Goal: Task Accomplishment & Management: Use online tool/utility

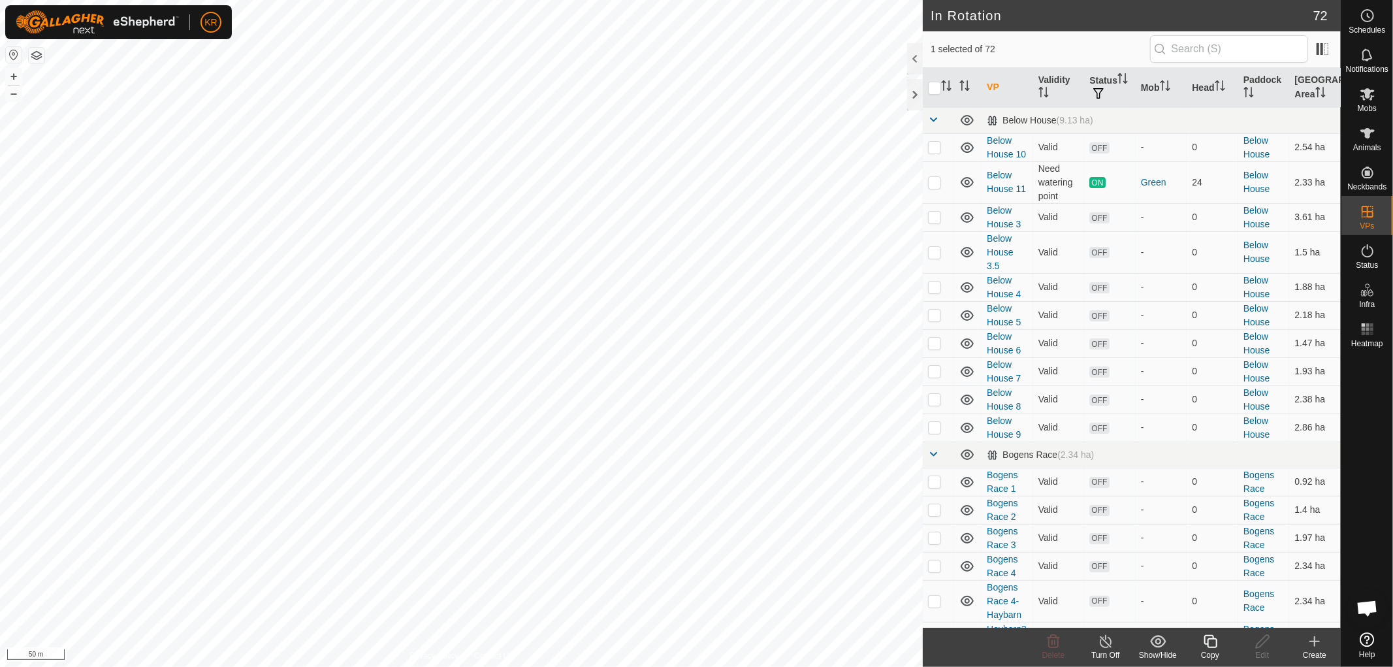
click at [1208, 641] on icon at bounding box center [1210, 641] width 13 height 13
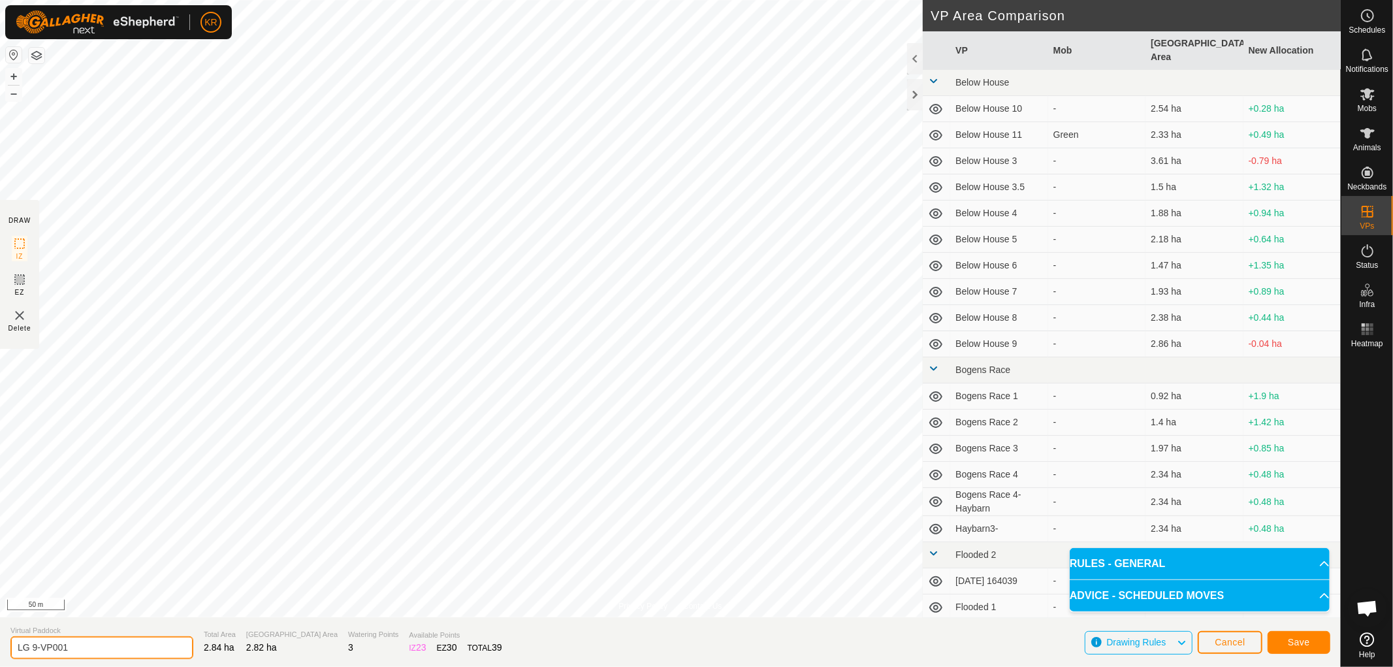
click at [87, 645] on input "LG 9-VP001" at bounding box center [101, 647] width 183 height 23
type input "LG 10"
click at [1321, 640] on button "Save" at bounding box center [1299, 642] width 63 height 23
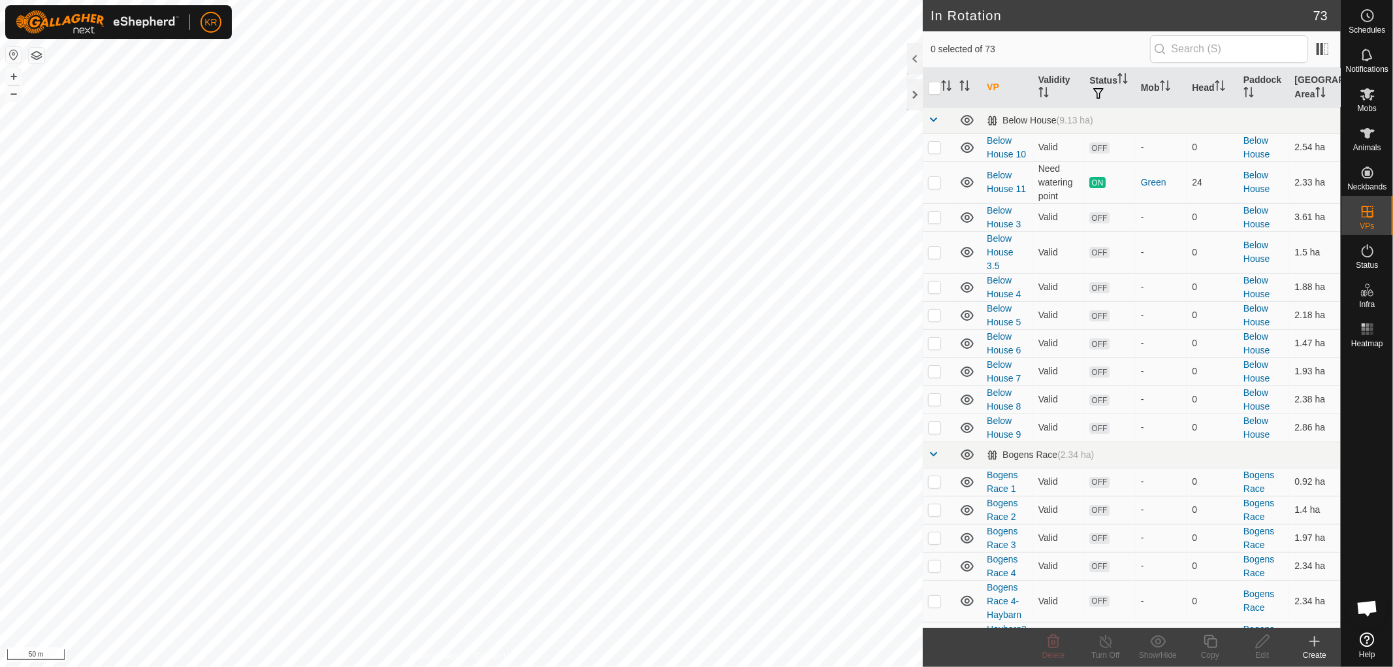
checkbox input "true"
click at [1212, 645] on icon at bounding box center [1210, 642] width 16 height 16
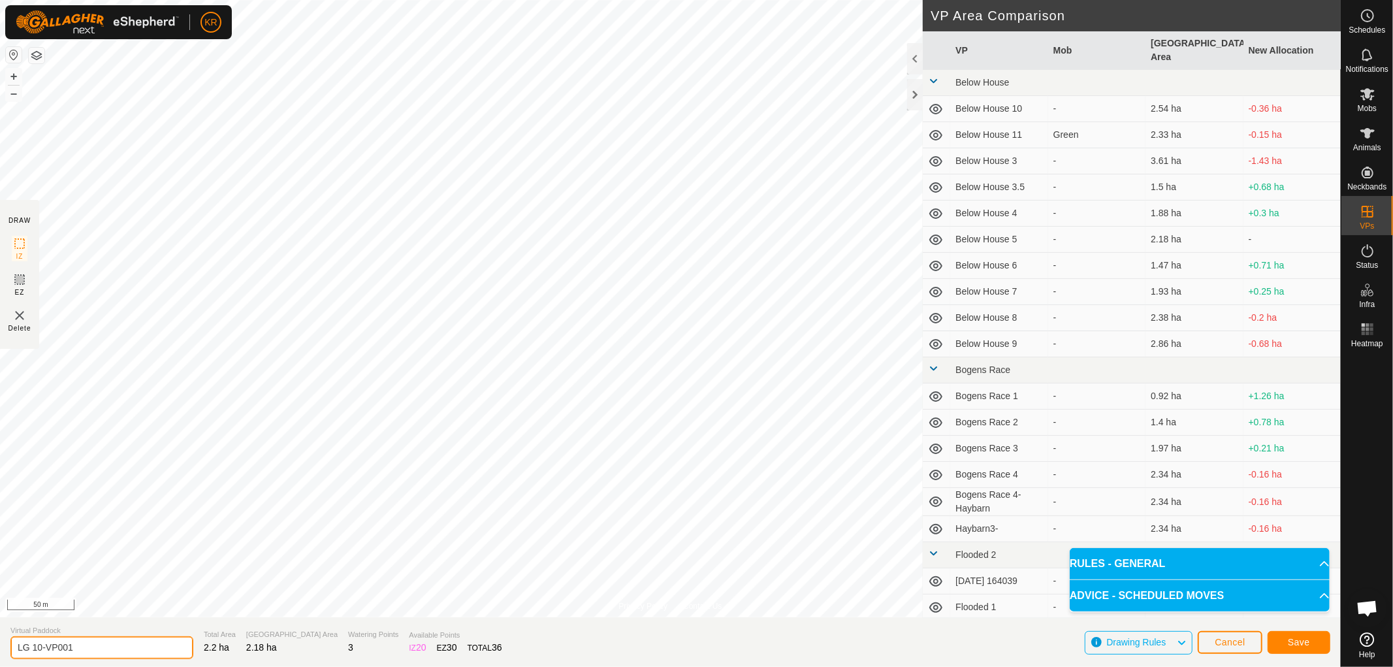
click at [95, 648] on input "LG 10-VP001" at bounding box center [101, 647] width 183 height 23
type input "LG 11"
click at [1302, 632] on button "Save" at bounding box center [1299, 642] width 63 height 23
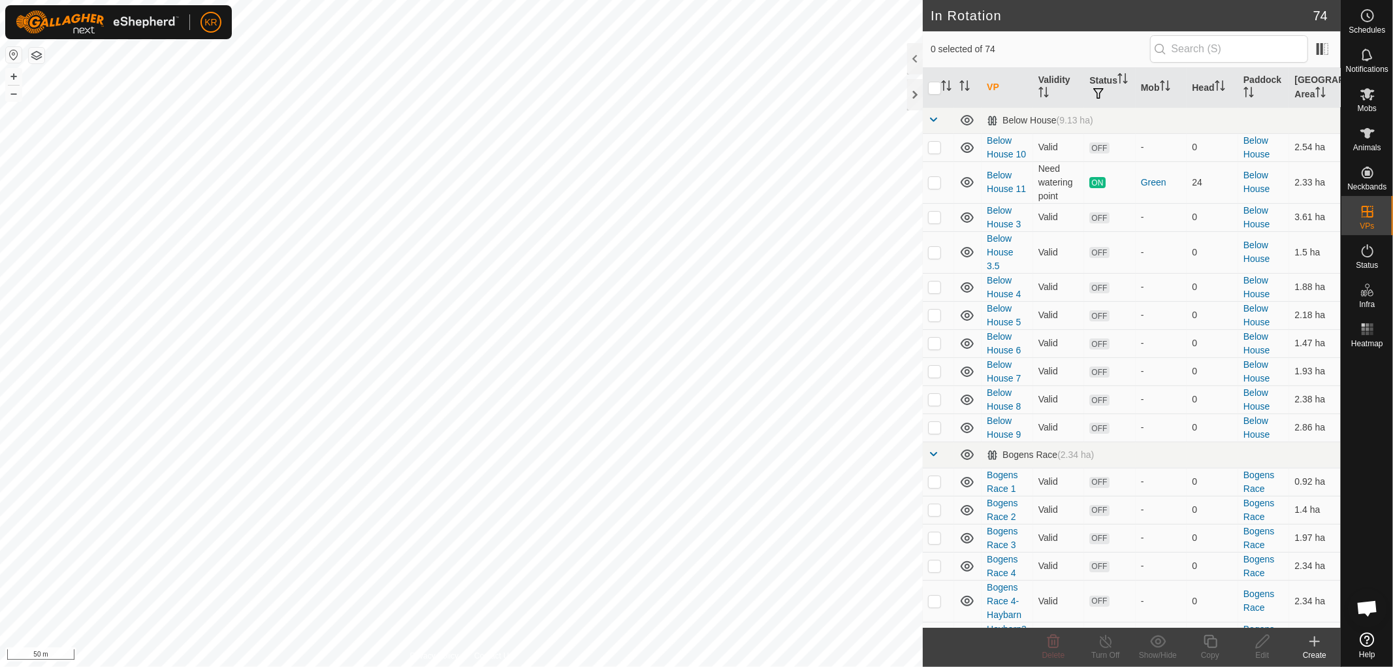
checkbox input "true"
click at [1207, 643] on icon at bounding box center [1210, 641] width 13 height 13
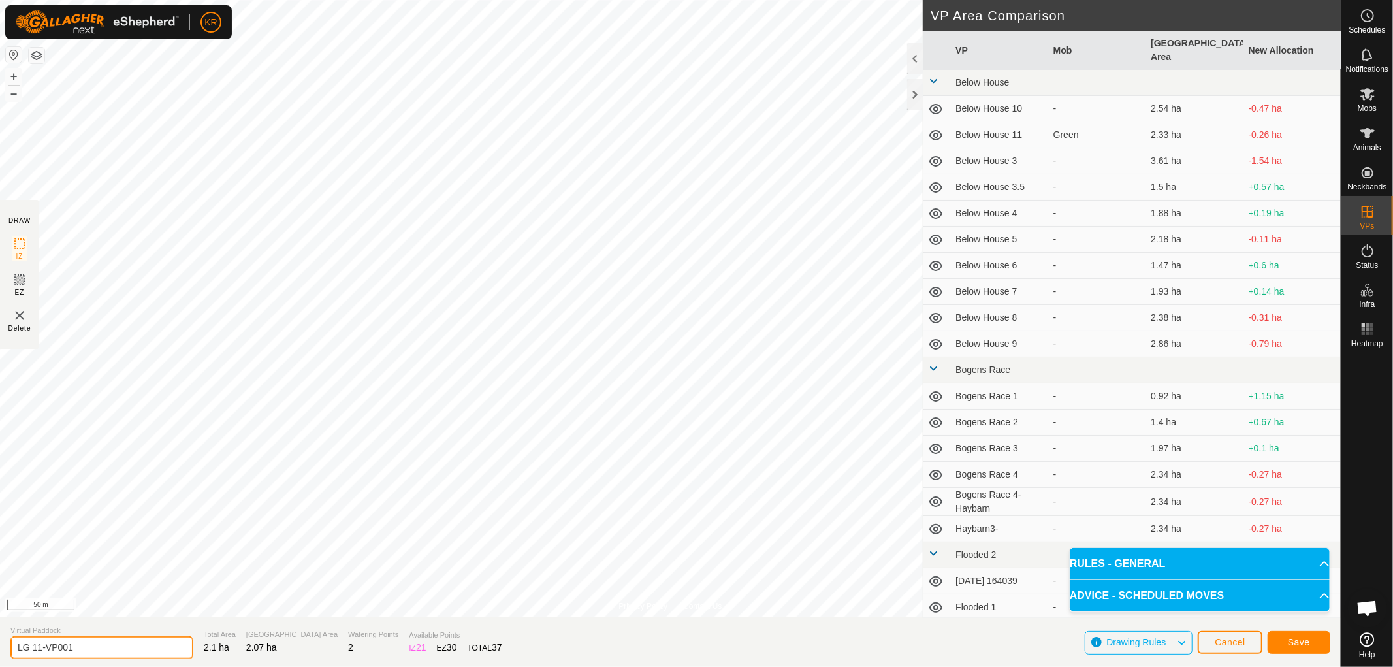
click at [89, 645] on input "LG 11-VP001" at bounding box center [101, 647] width 183 height 23
type input "LG 12"
click at [1300, 640] on span "Save" at bounding box center [1299, 642] width 22 height 10
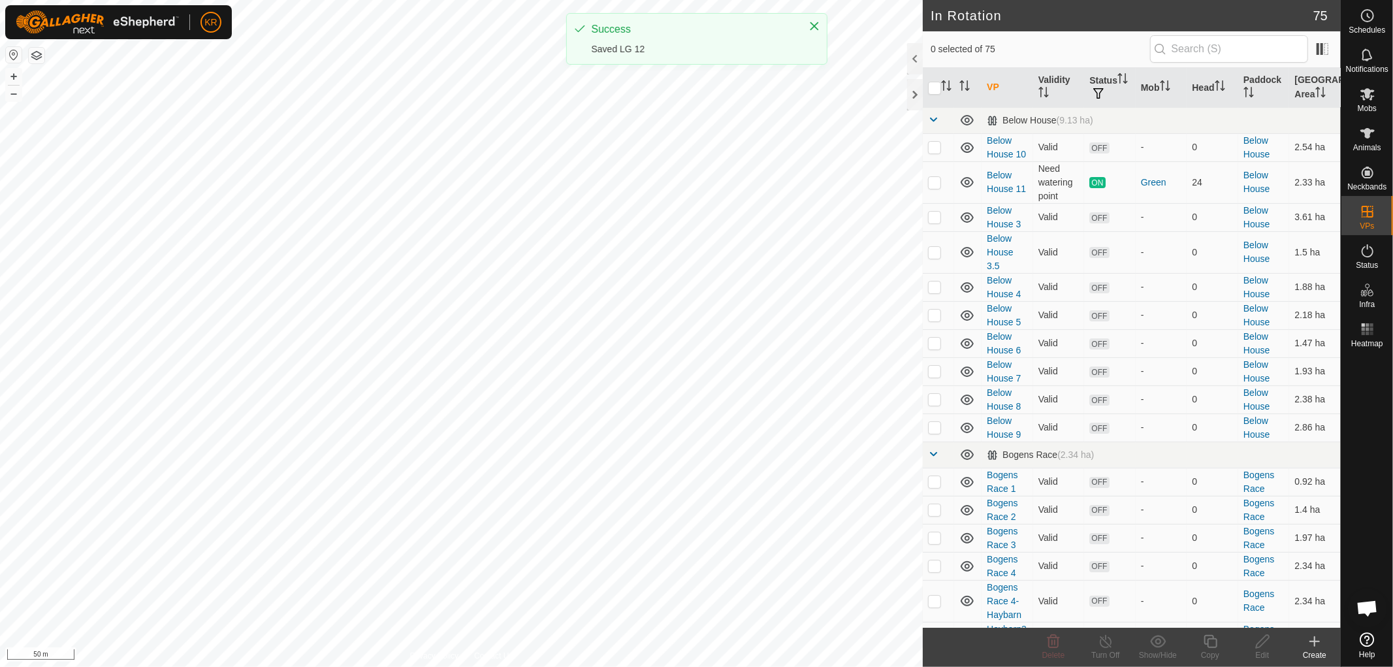
checkbox input "true"
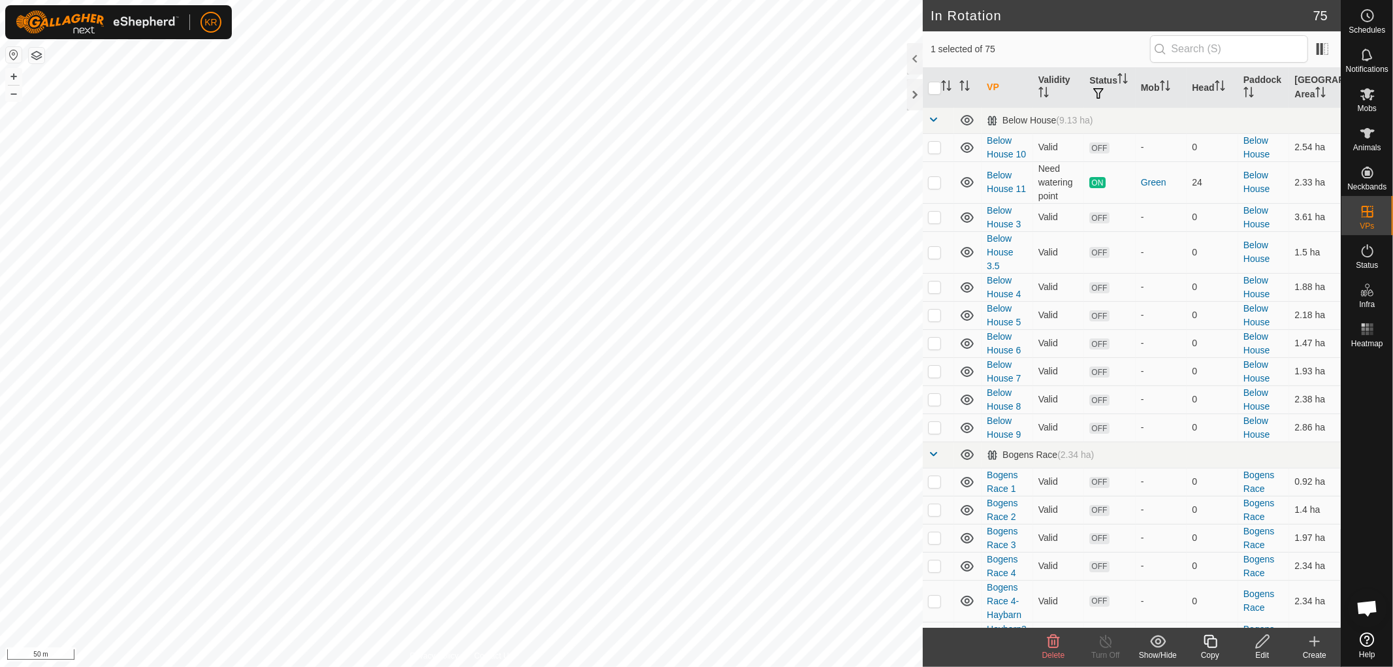
click at [1210, 644] on icon at bounding box center [1210, 642] width 16 height 16
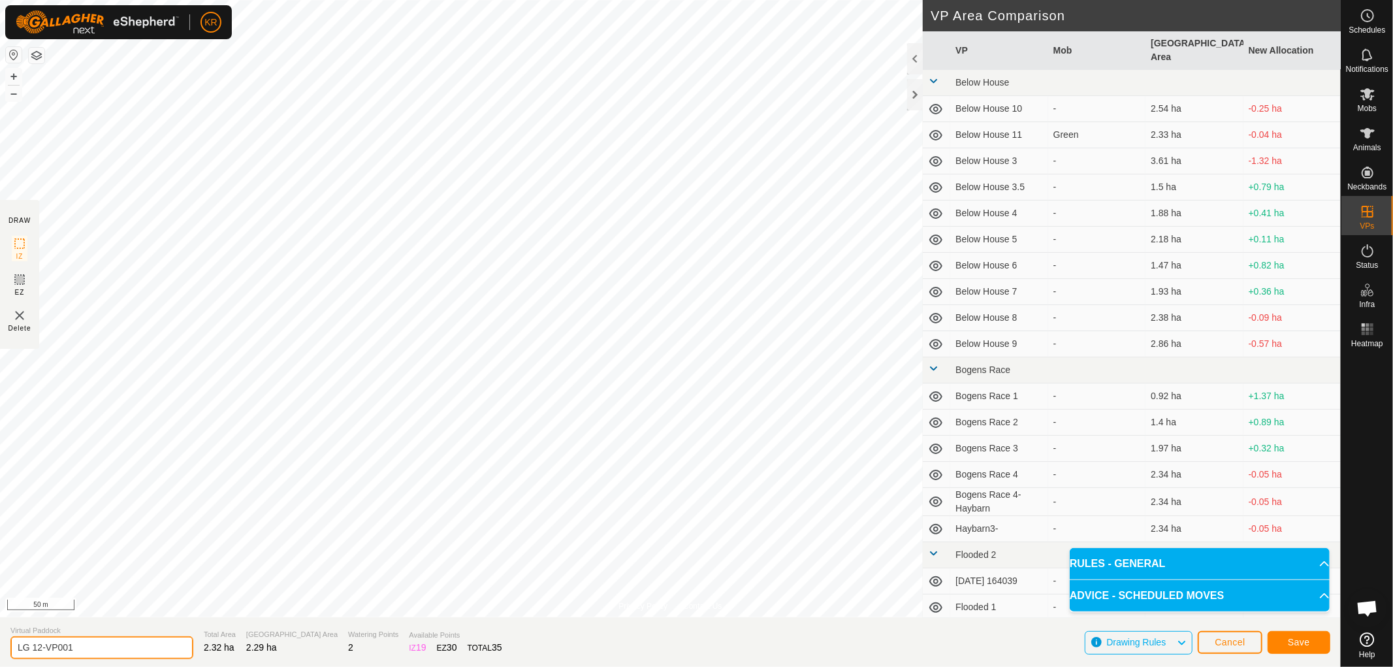
click at [90, 649] on input "LG 12-VP001" at bounding box center [101, 647] width 183 height 23
drag, startPoint x: 90, startPoint y: 649, endPoint x: 647, endPoint y: 690, distance: 558.0
click at [647, 666] on html "KR Schedules Notifications Mobs Animals Neckbands VPs Status Infra Heatmap Help…" at bounding box center [696, 333] width 1393 height 667
type input "LG 13"
click at [1294, 639] on span "Save" at bounding box center [1299, 642] width 22 height 10
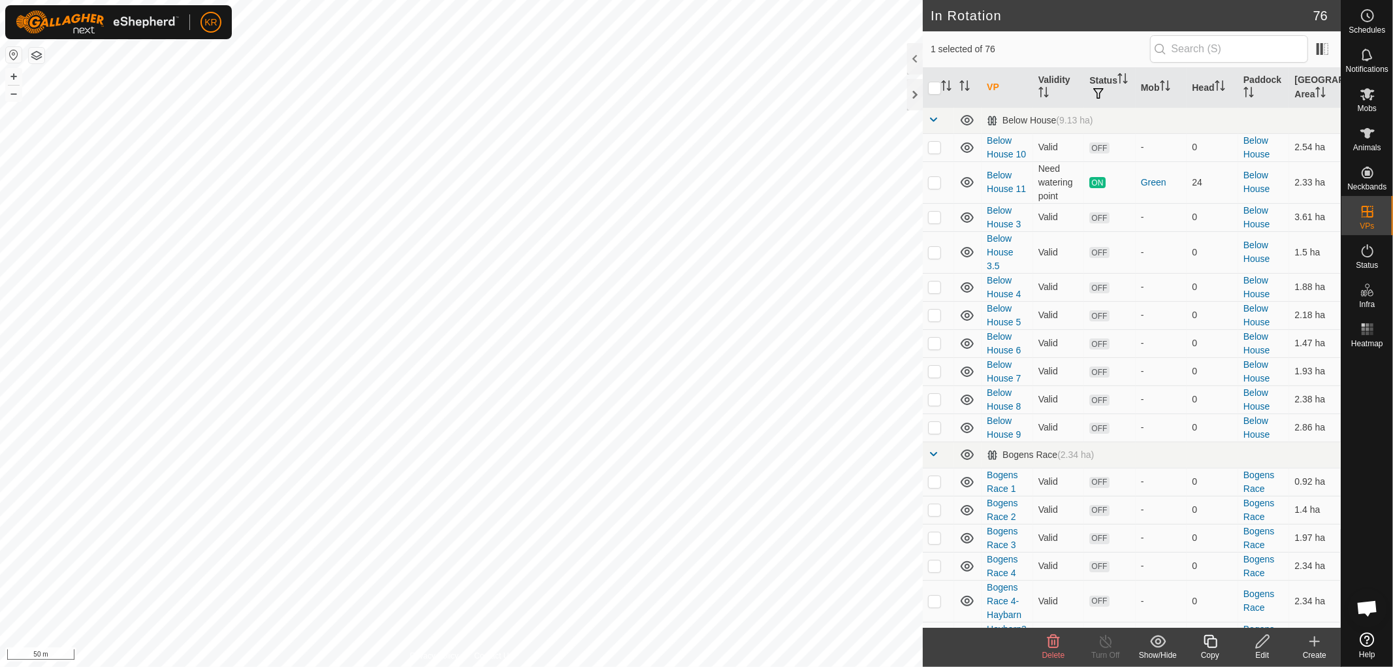
checkbox input "false"
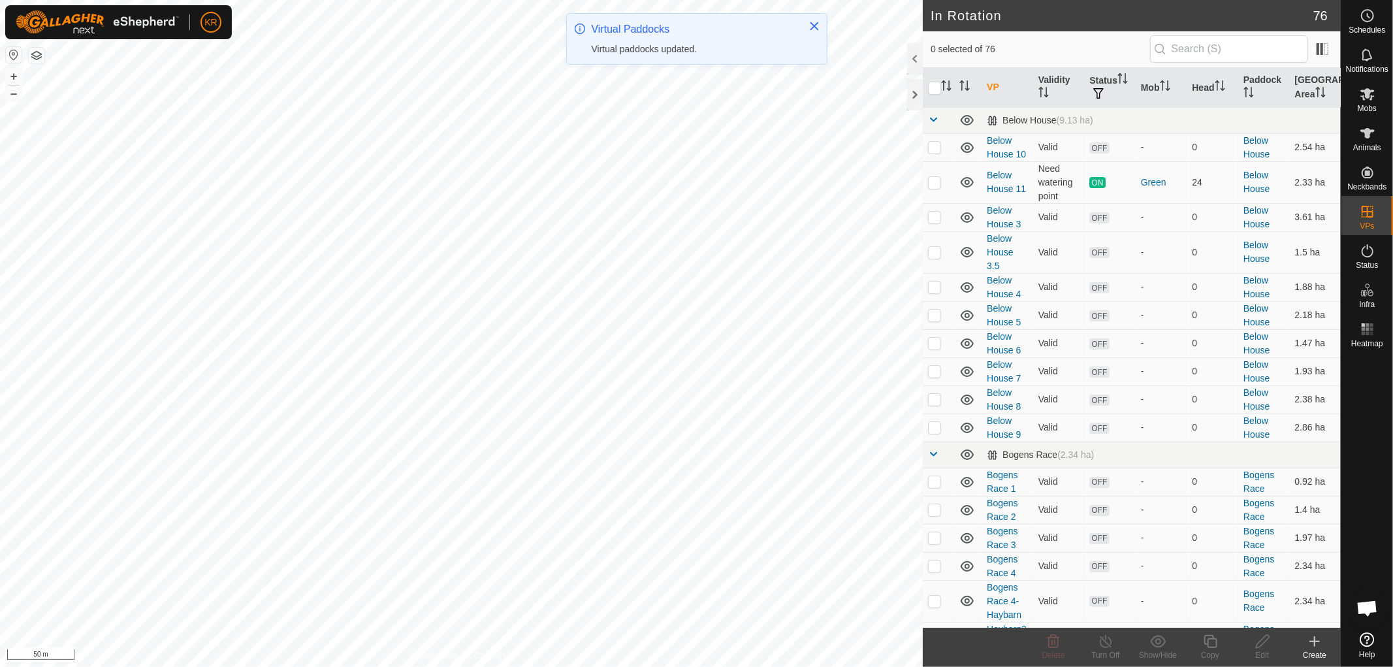
checkbox input "true"
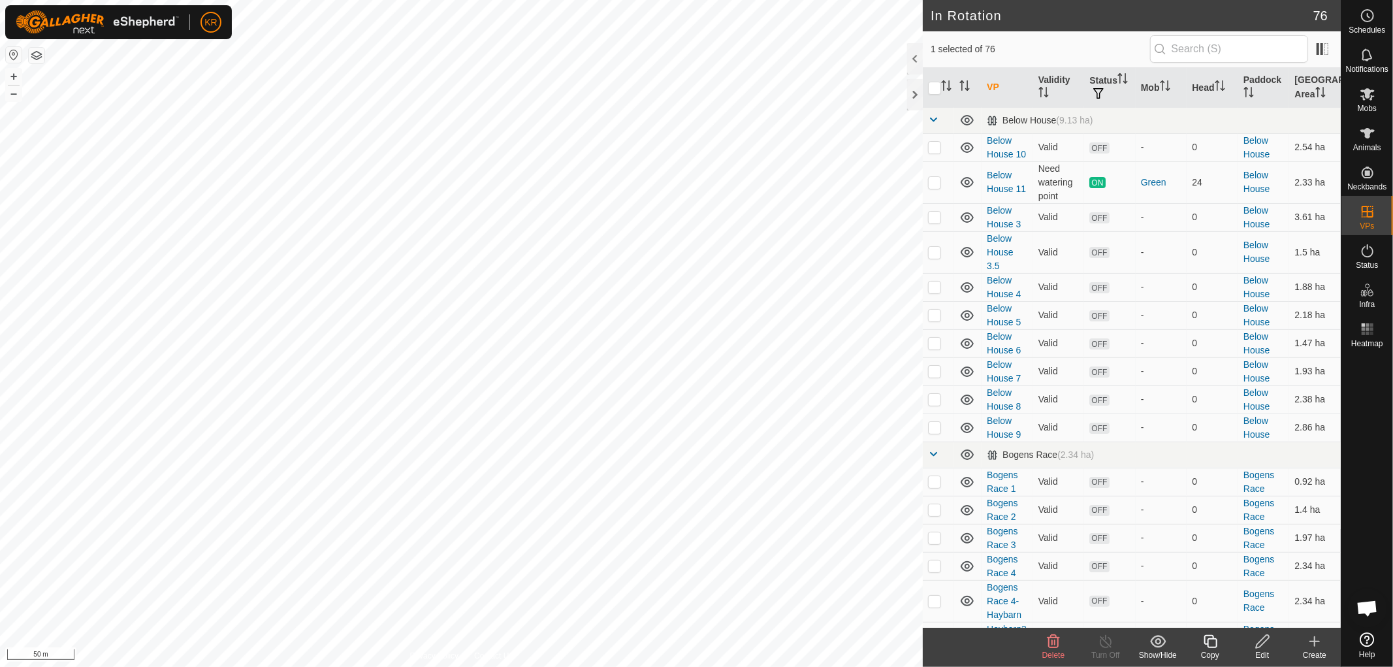
click at [1206, 643] on icon at bounding box center [1210, 641] width 13 height 13
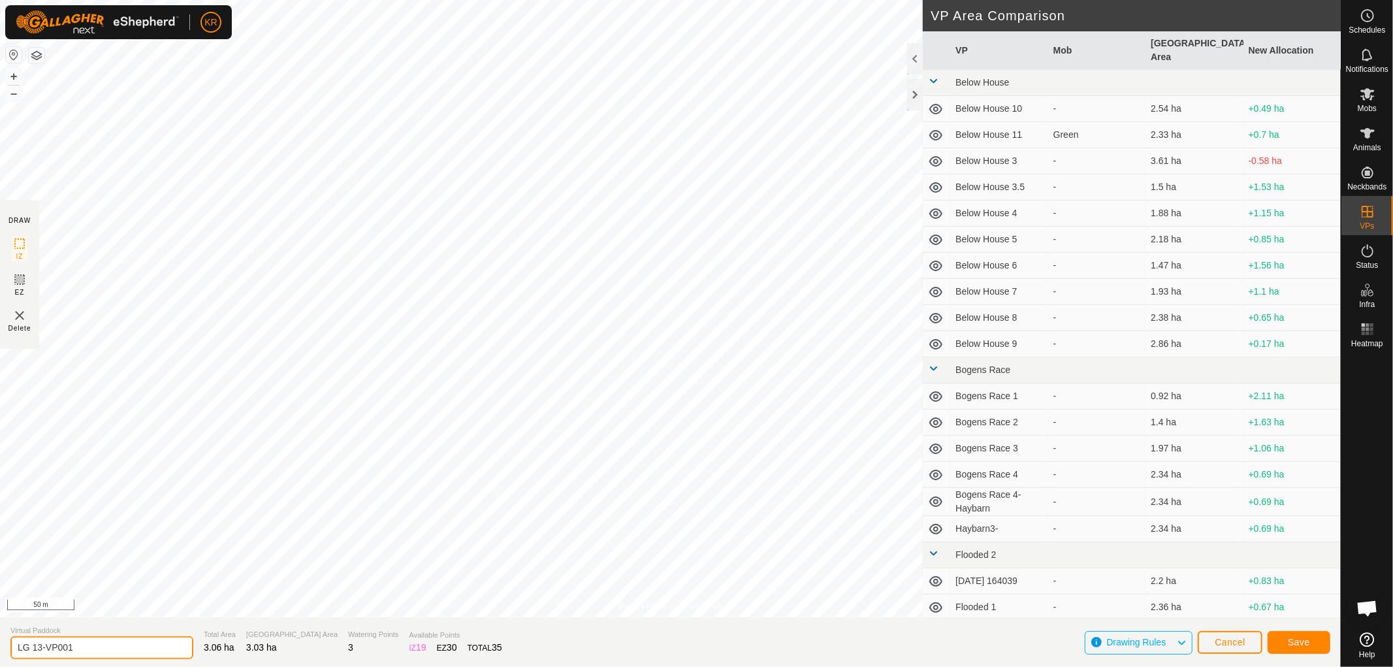
click at [98, 643] on input "LG 13-VP001" at bounding box center [101, 647] width 183 height 23
type input "LG 14"
click at [1297, 635] on button "Save" at bounding box center [1299, 642] width 63 height 23
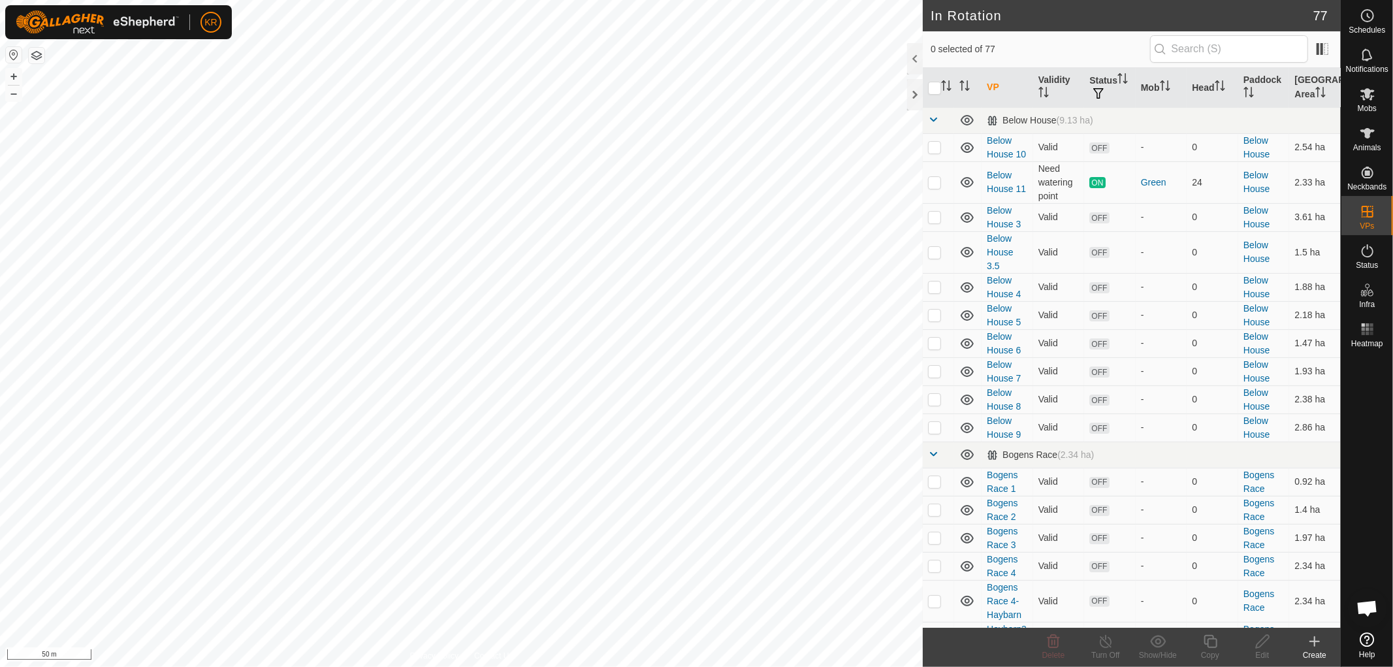
checkbox input "true"
checkbox input "false"
checkbox input "true"
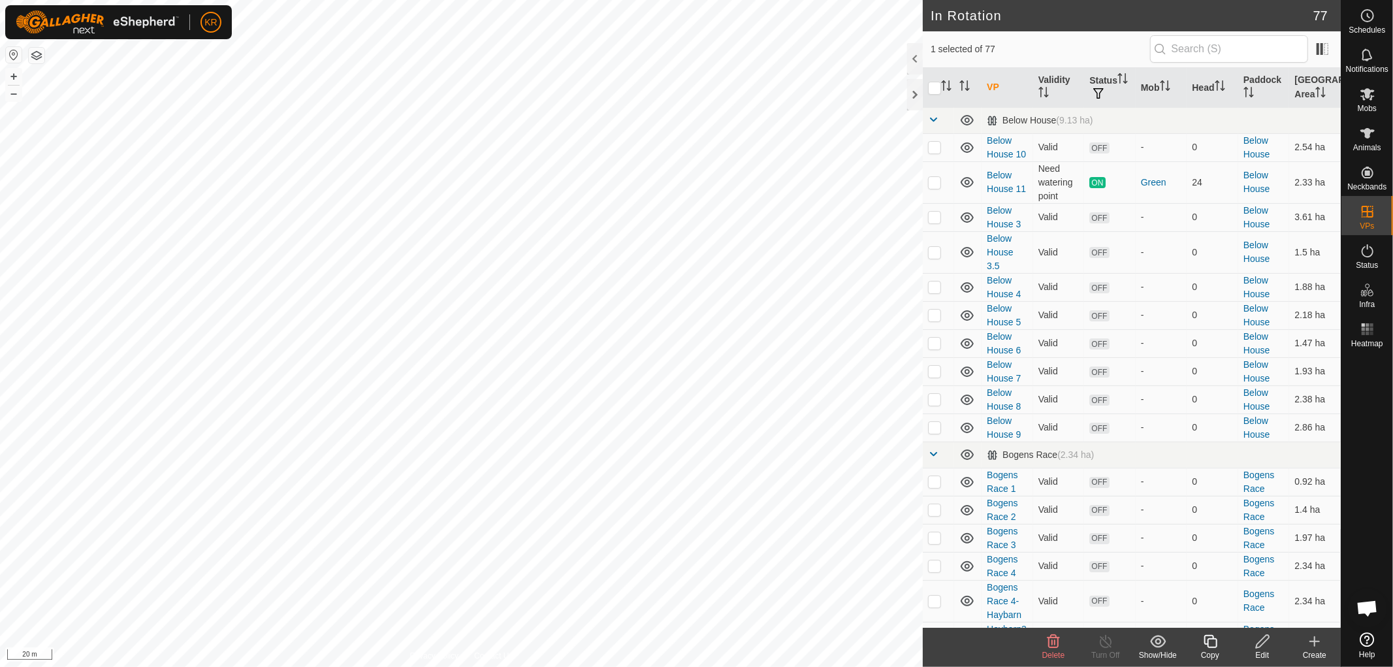
checkbox input "true"
checkbox input "false"
click at [1212, 642] on icon at bounding box center [1210, 642] width 16 height 16
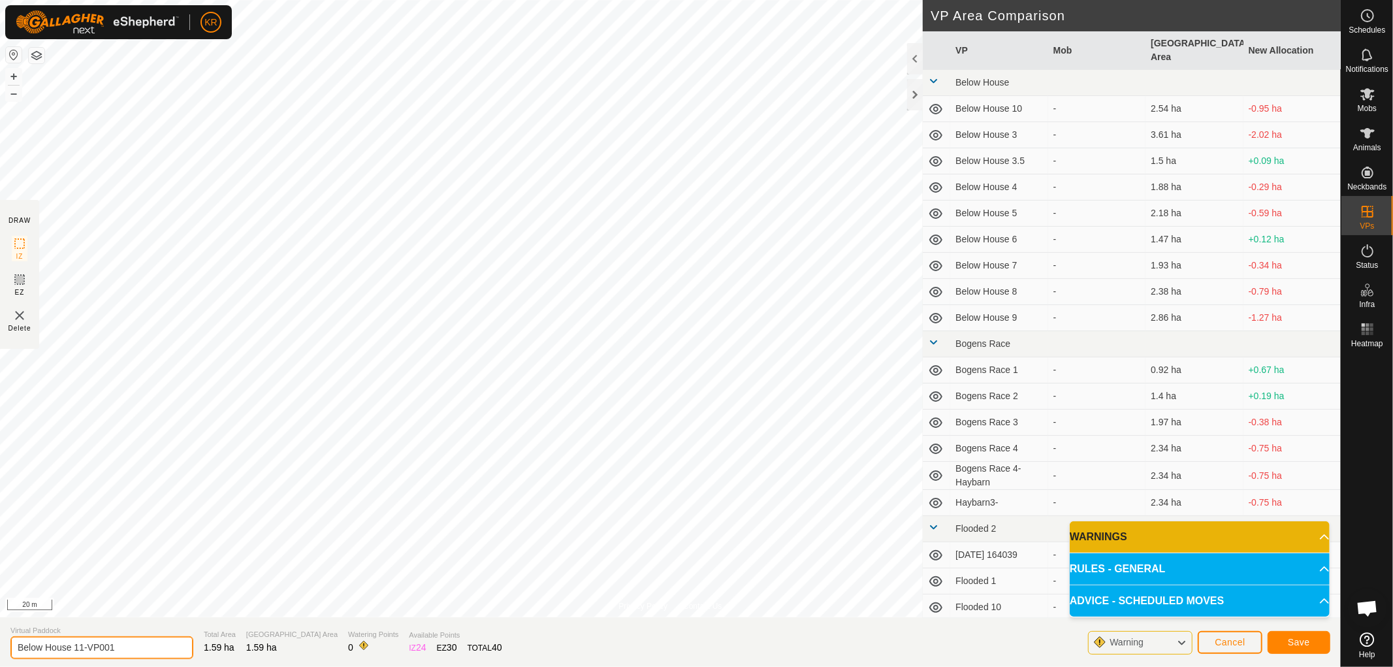
click at [125, 652] on input "Below House 11-VP001" at bounding box center [101, 647] width 183 height 23
type input "Below House 12"
click at [1311, 637] on button "Save" at bounding box center [1299, 642] width 63 height 23
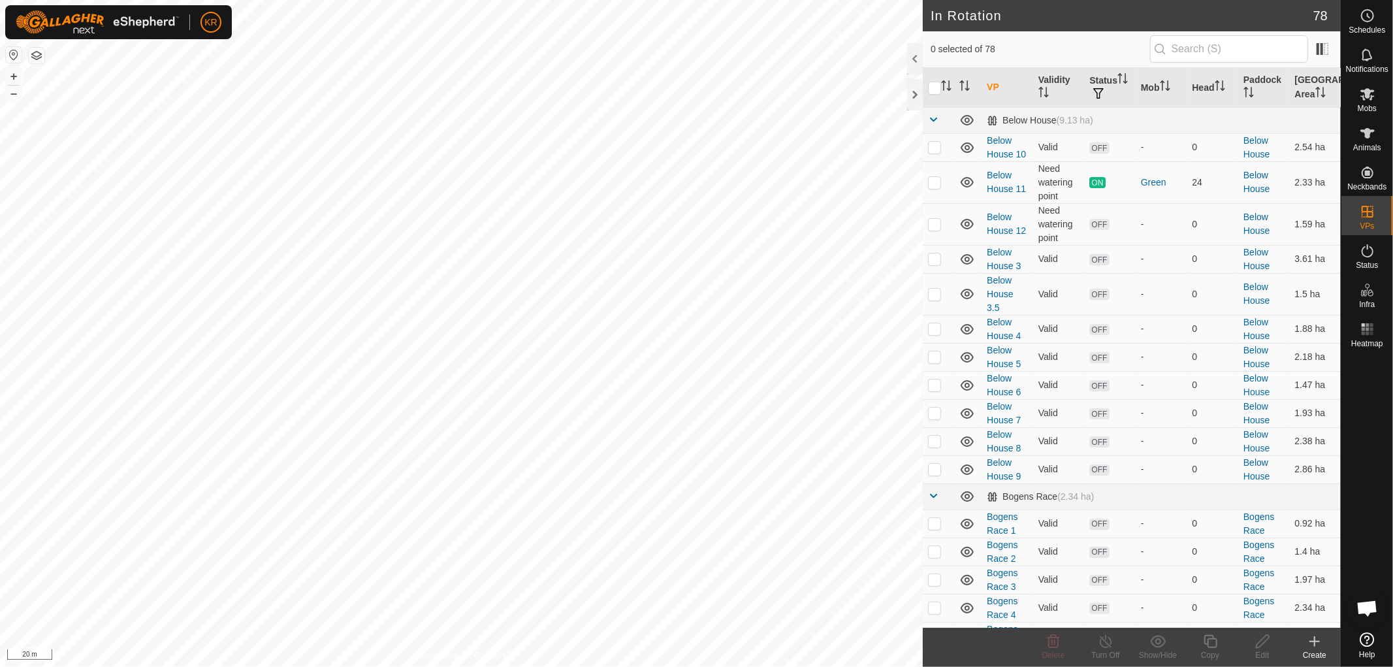
checkbox input "true"
click at [1210, 643] on icon at bounding box center [1210, 642] width 16 height 16
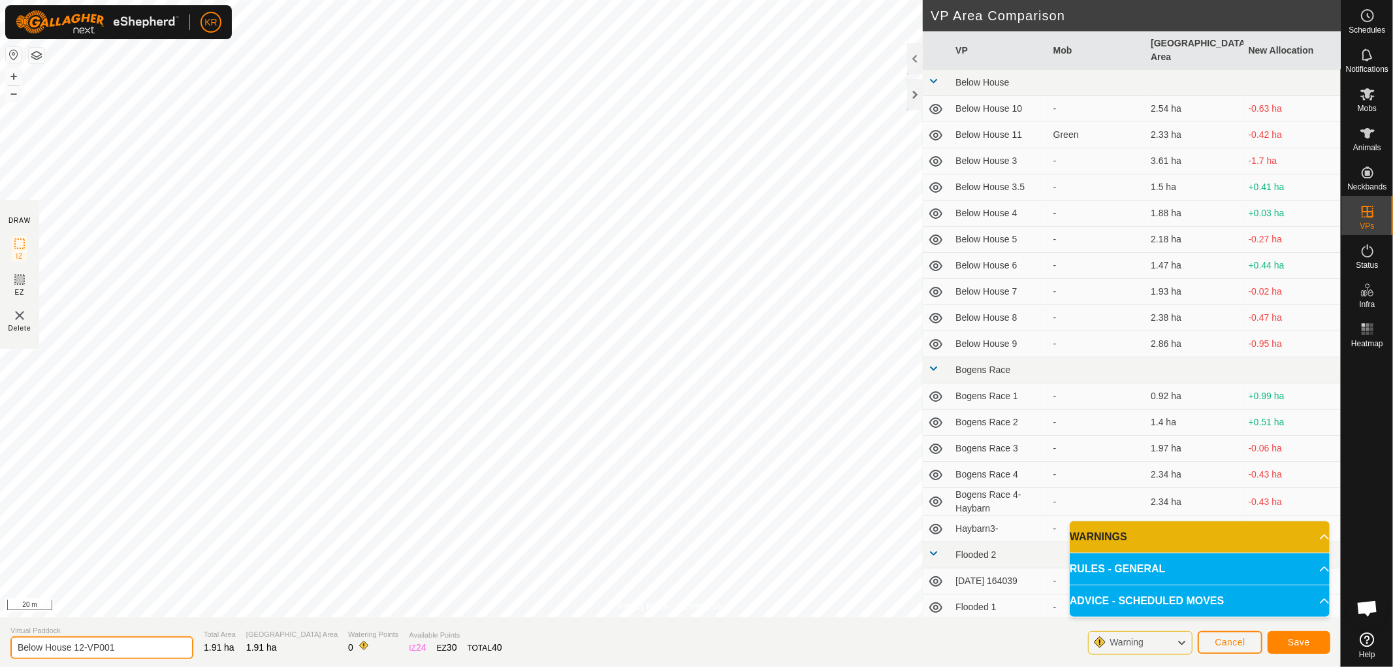
click at [136, 643] on input "Below House 12-VP001" at bounding box center [101, 647] width 183 height 23
type input "Below House 13"
click at [1291, 635] on button "Save" at bounding box center [1299, 642] width 63 height 23
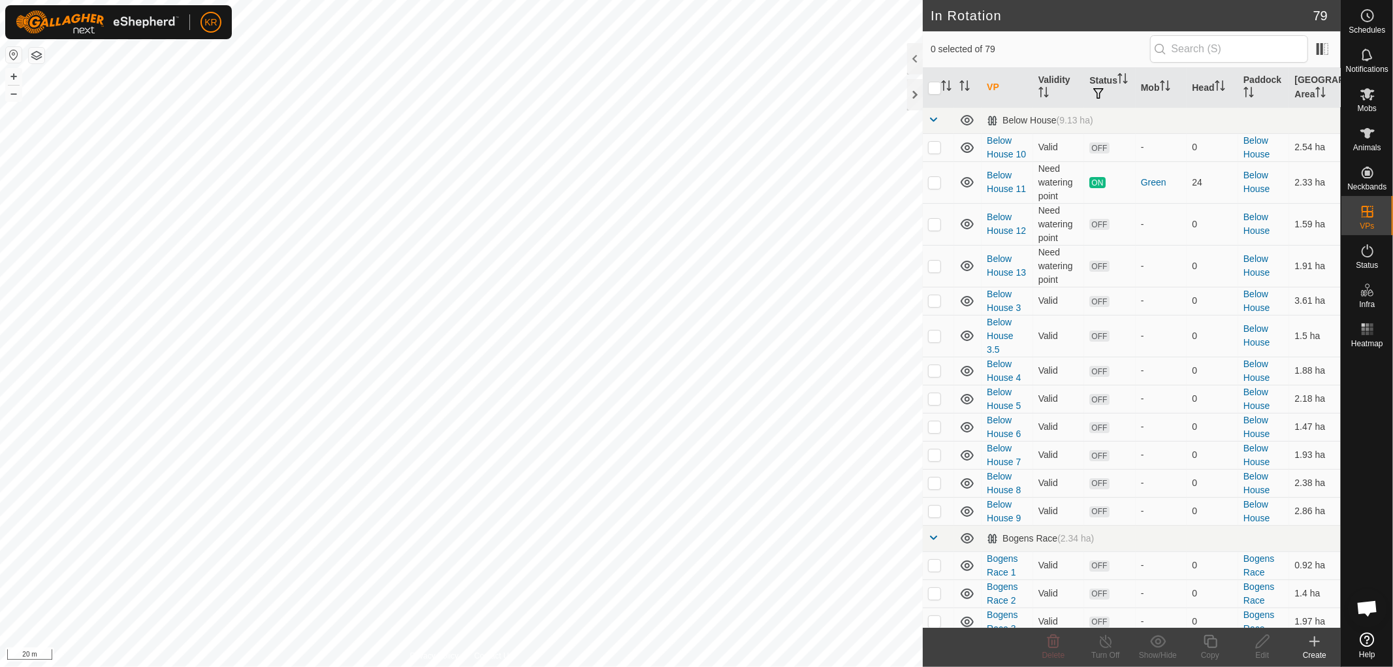
checkbox input "true"
click at [1210, 641] on icon at bounding box center [1210, 642] width 16 height 16
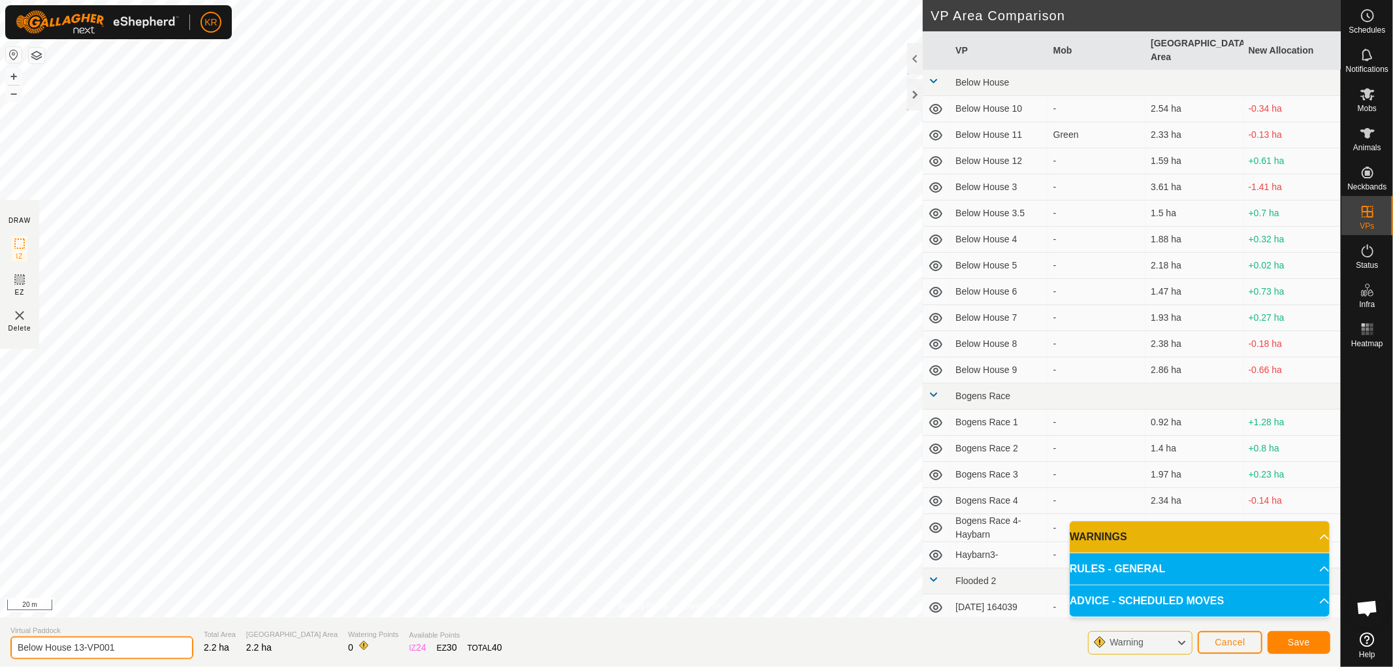
click at [124, 649] on input "Below House 13-VP001" at bounding box center [101, 647] width 183 height 23
type input "Below House 14"
click at [1294, 638] on span "Save" at bounding box center [1299, 642] width 22 height 10
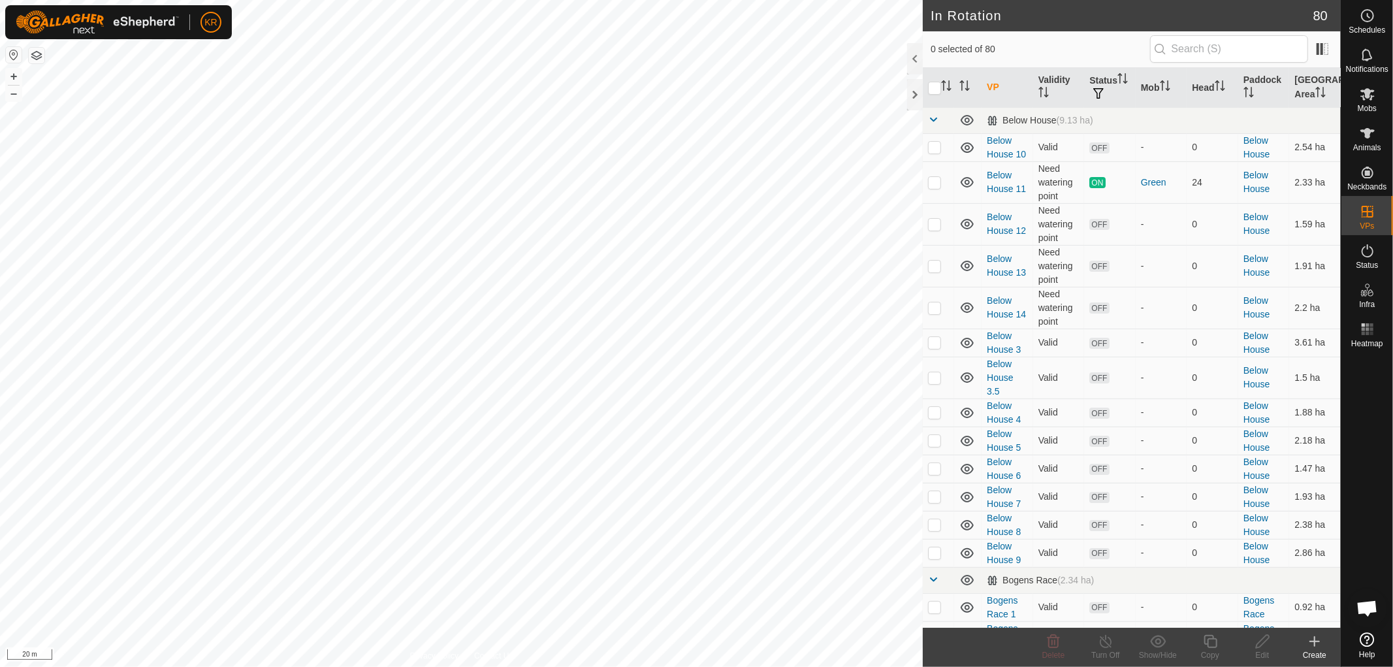
checkbox input "true"
click at [1208, 638] on icon at bounding box center [1210, 641] width 13 height 13
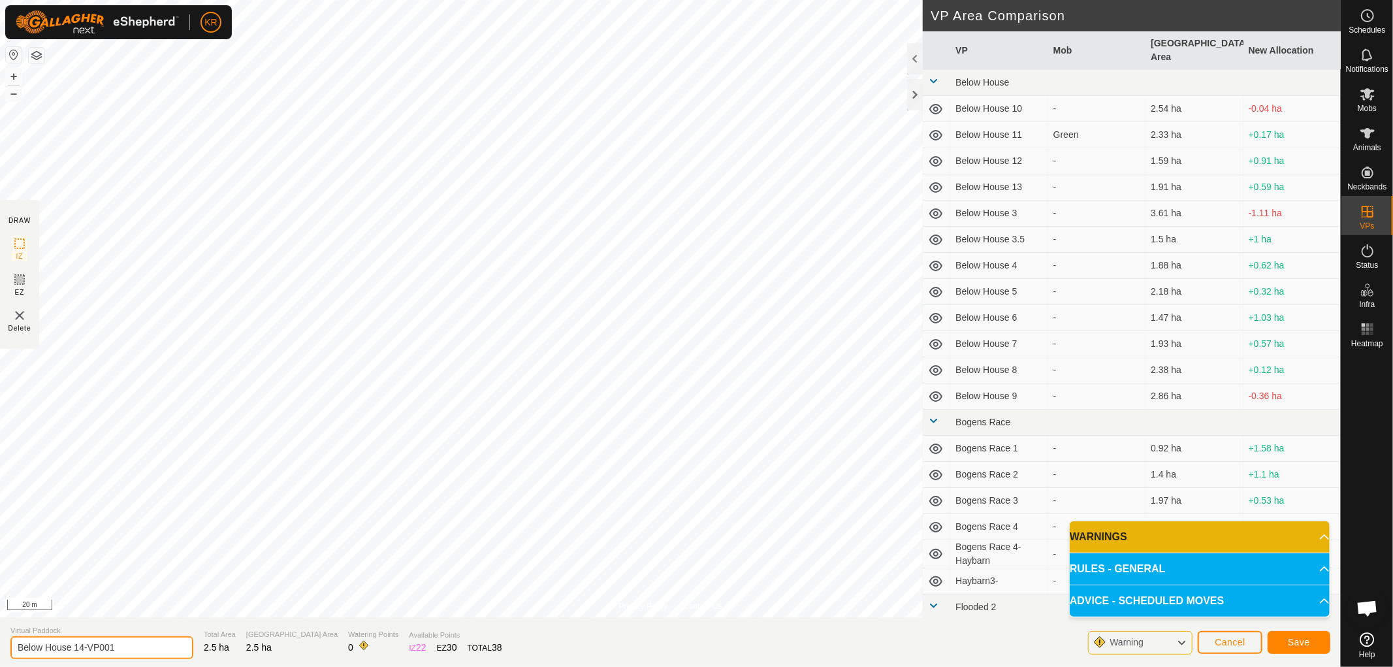
click at [125, 643] on input "Below House 14-VP001" at bounding box center [101, 647] width 183 height 23
type input "Below House 15"
click at [1289, 643] on span "Save" at bounding box center [1299, 642] width 22 height 10
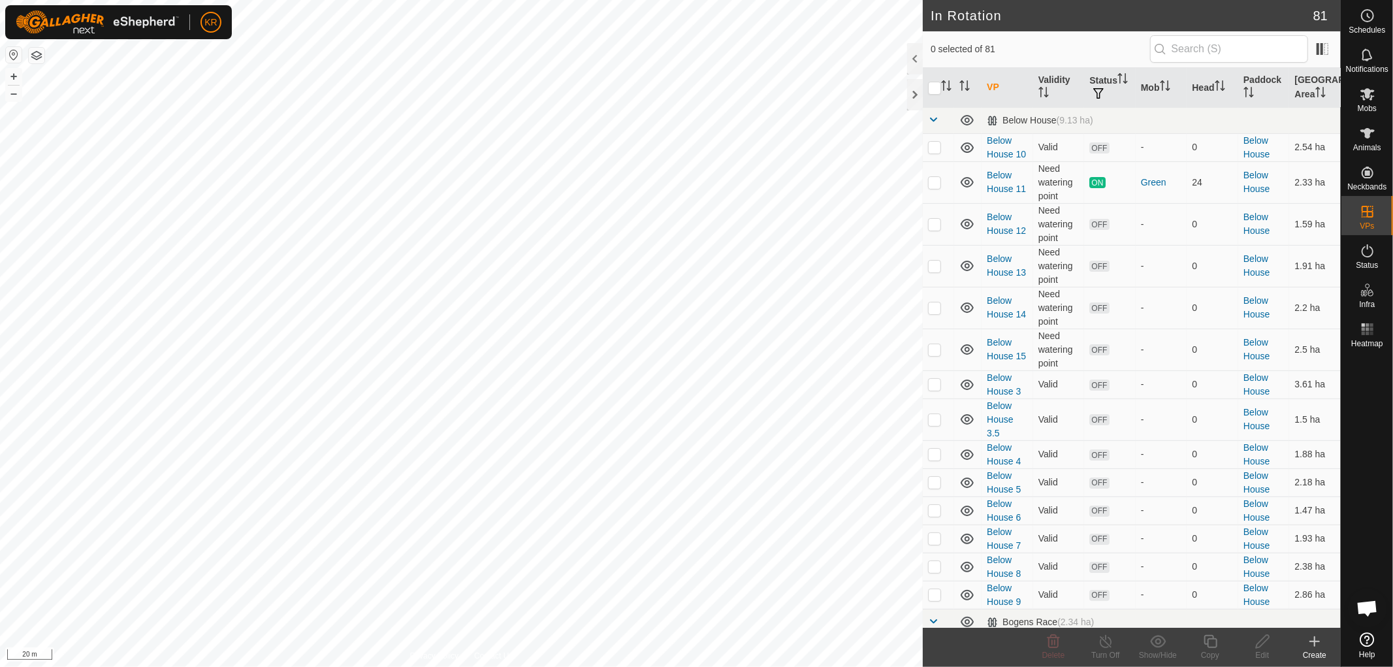
checkbox input "true"
click at [1213, 644] on icon at bounding box center [1210, 642] width 16 height 16
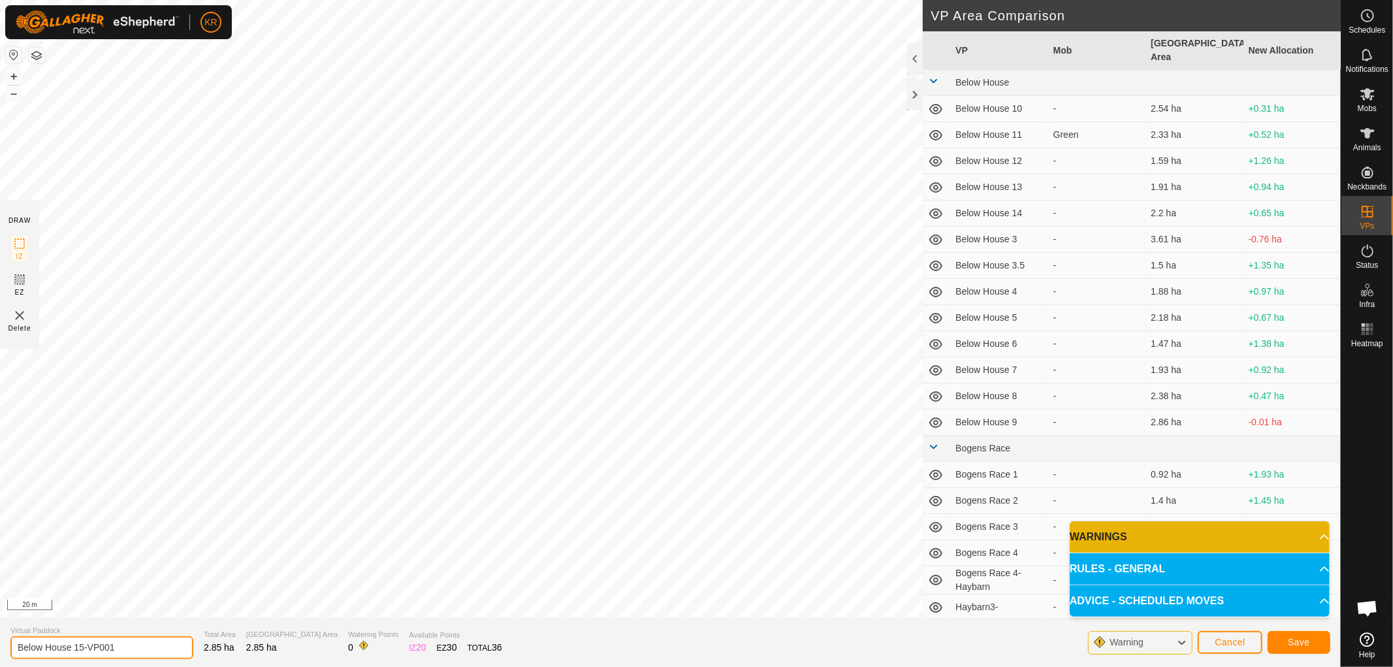
click at [125, 651] on input "Below House 15-VP001" at bounding box center [101, 647] width 183 height 23
type input "Below House 16"
click at [1289, 630] on div "Save" at bounding box center [1299, 641] width 63 height 31
click at [1301, 641] on span "Save" at bounding box center [1299, 642] width 22 height 10
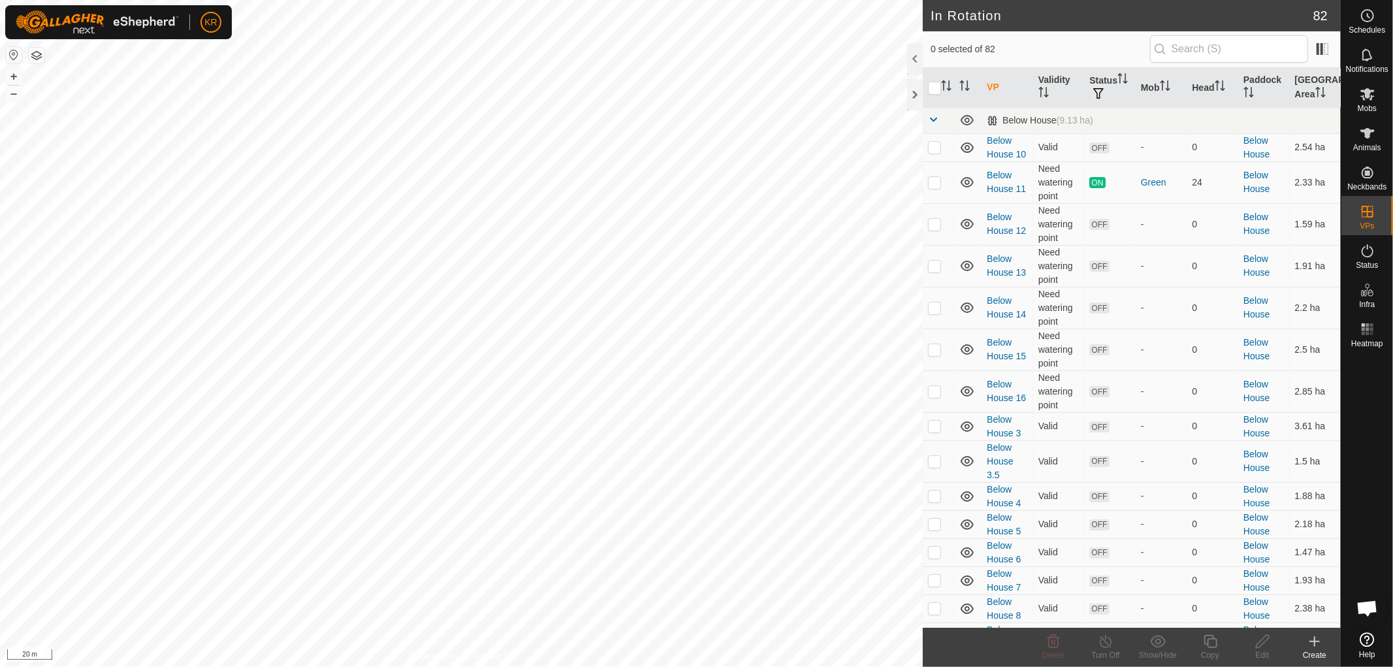
checkbox input "true"
click at [1215, 643] on icon at bounding box center [1210, 642] width 16 height 16
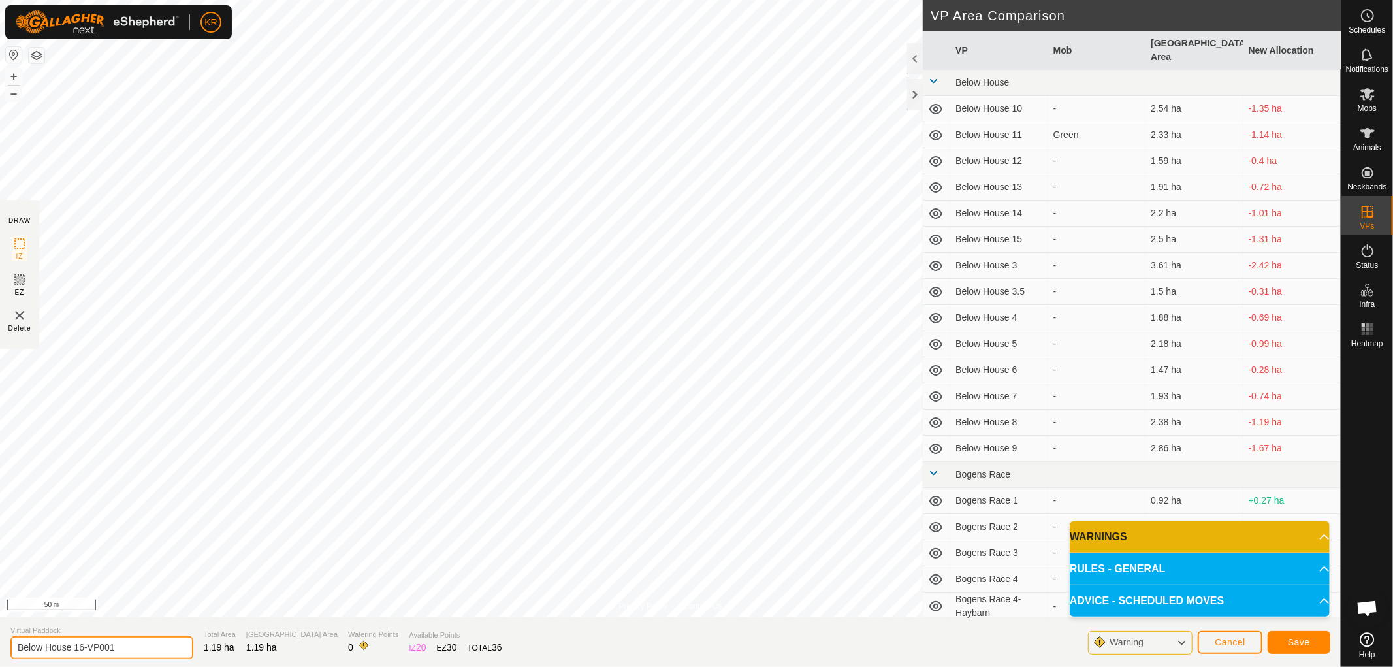
click at [123, 649] on input "Below House 16-VP001" at bounding box center [101, 647] width 183 height 23
type input "Below House 17"
click at [1295, 638] on span "Save" at bounding box center [1299, 642] width 22 height 10
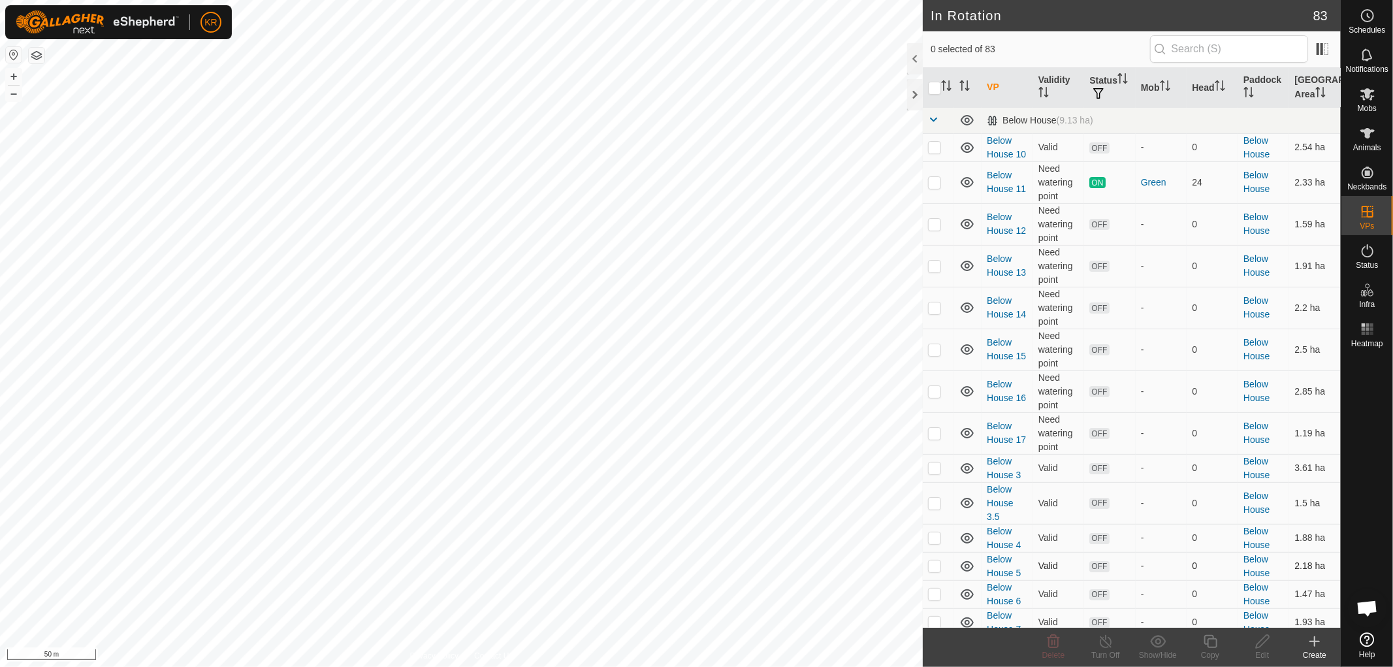
checkbox input "true"
click at [1212, 645] on icon at bounding box center [1210, 642] width 16 height 16
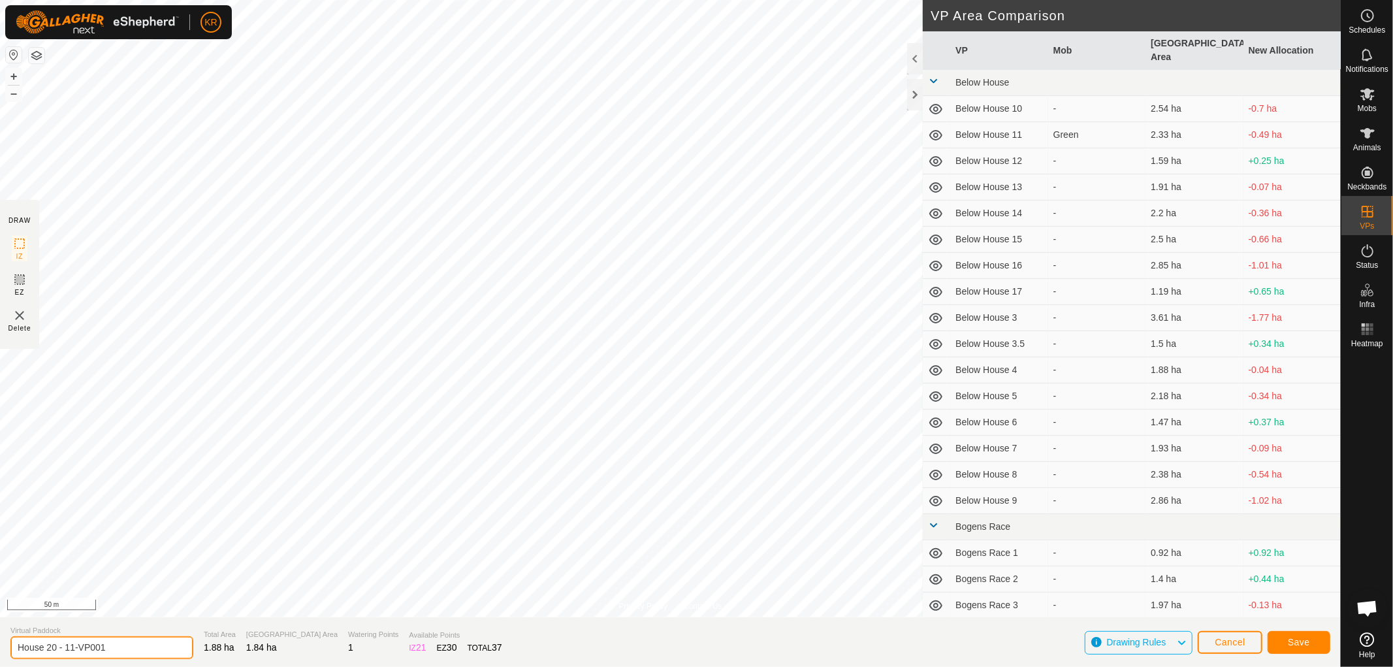
click at [122, 647] on input "House 20 - 11-VP001" at bounding box center [101, 647] width 183 height 23
type input "House 20 - 12"
click at [1315, 642] on button "Save" at bounding box center [1299, 642] width 63 height 23
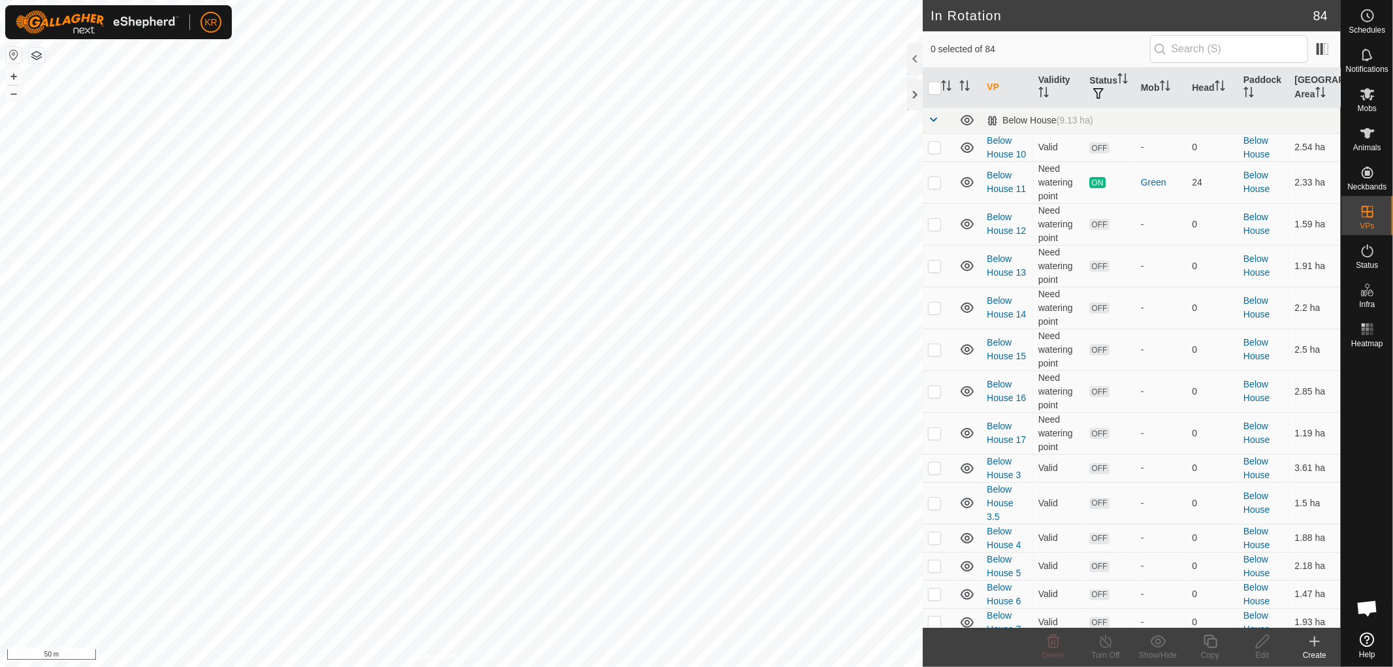
checkbox input "true"
click at [1206, 649] on div "Copy" at bounding box center [1210, 655] width 52 height 12
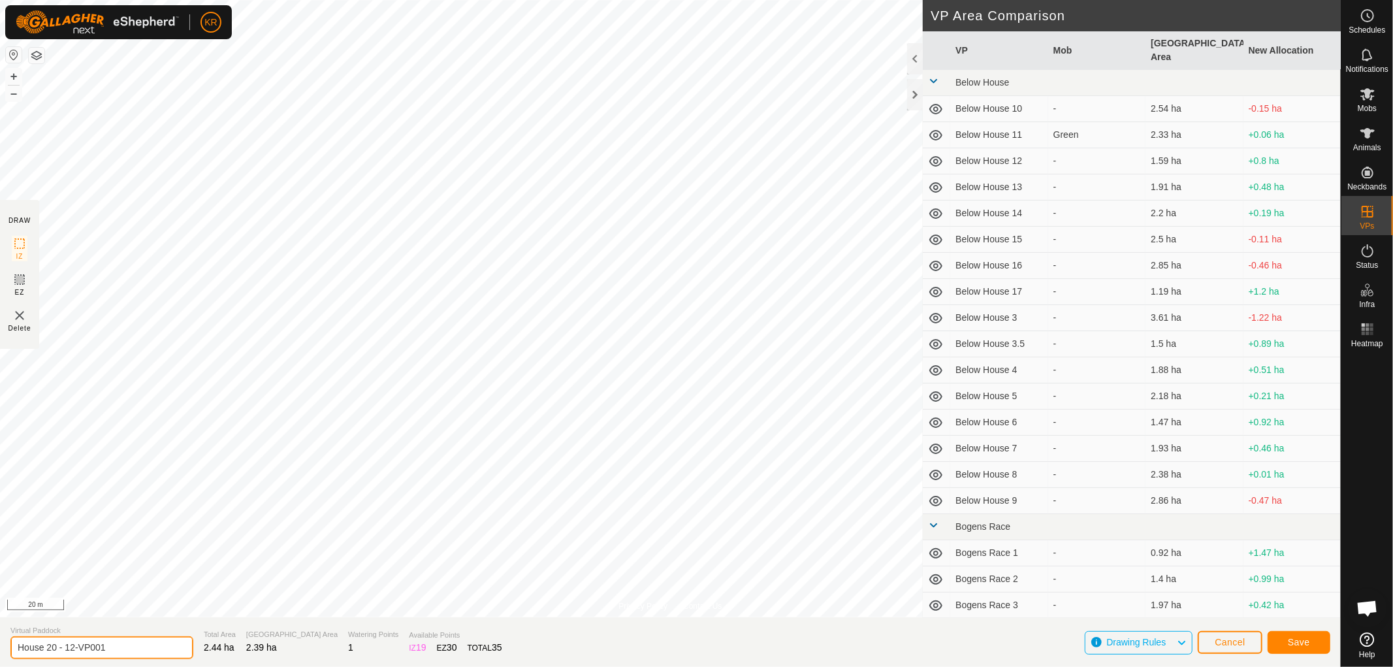
click at [118, 648] on input "House 20 - 12-VP001" at bounding box center [101, 647] width 183 height 23
type input "House 20 - 13"
click at [1289, 641] on span "Save" at bounding box center [1299, 642] width 22 height 10
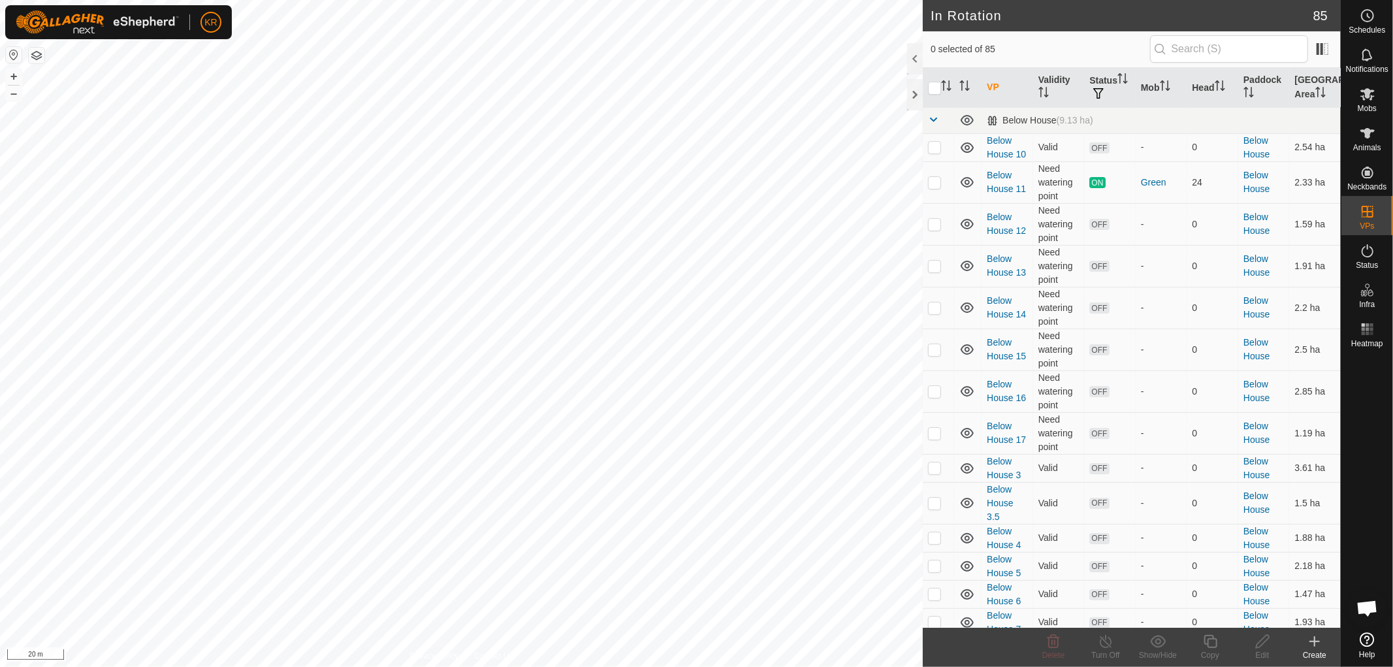
checkbox input "true"
click at [1209, 645] on icon at bounding box center [1210, 642] width 16 height 16
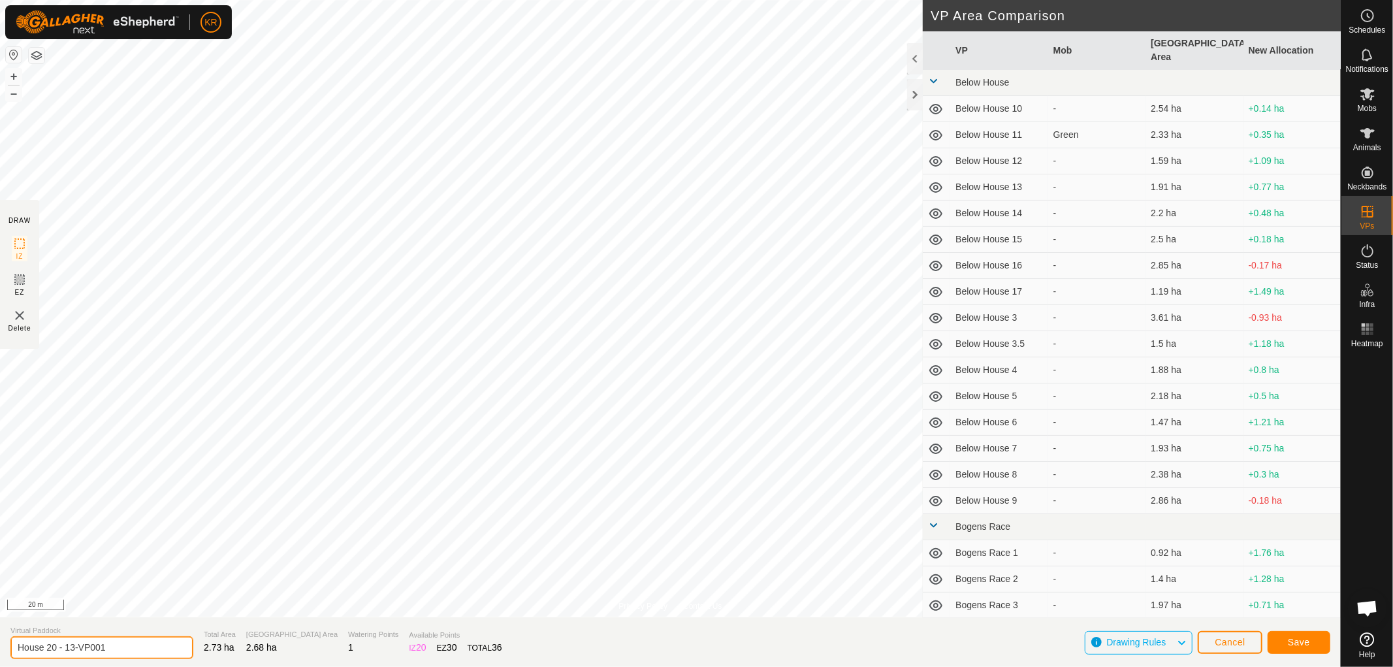
click at [125, 650] on input "House 20 - 13-VP001" at bounding box center [101, 647] width 183 height 23
type input "House 20 - 14"
click at [1305, 641] on span "Save" at bounding box center [1299, 642] width 22 height 10
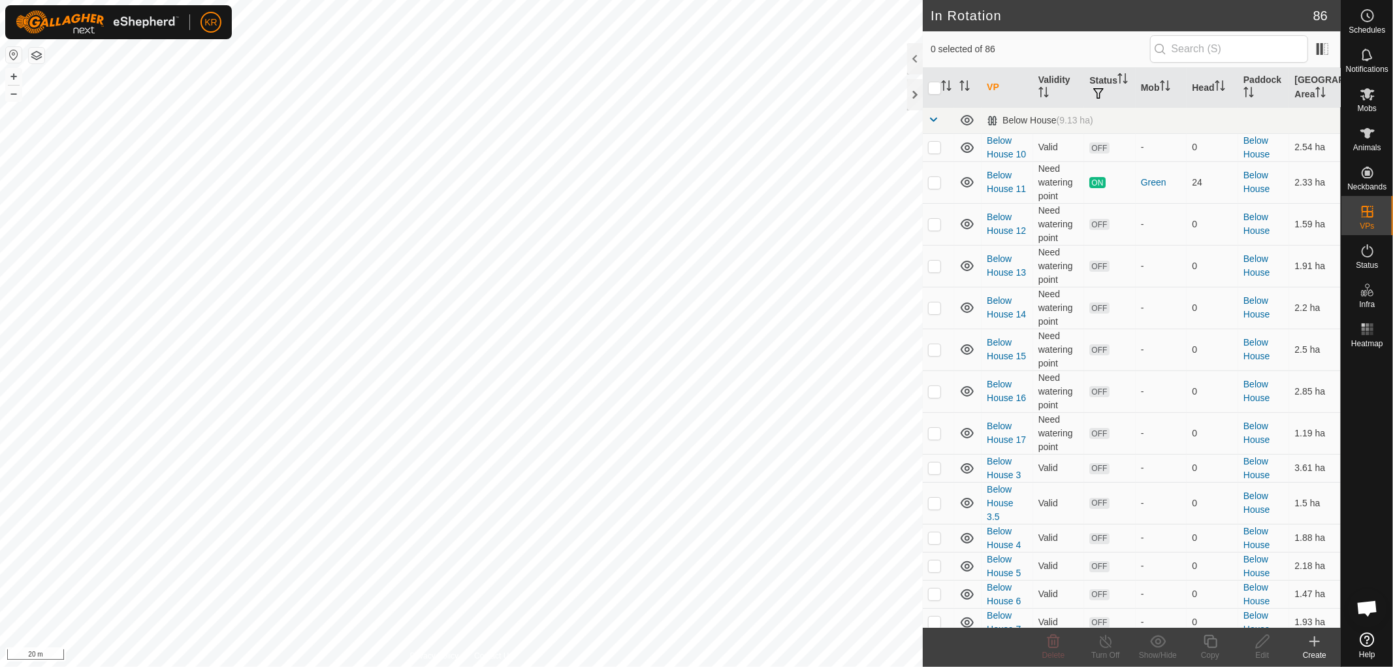
checkbox input "true"
click at [1210, 643] on icon at bounding box center [1210, 642] width 16 height 16
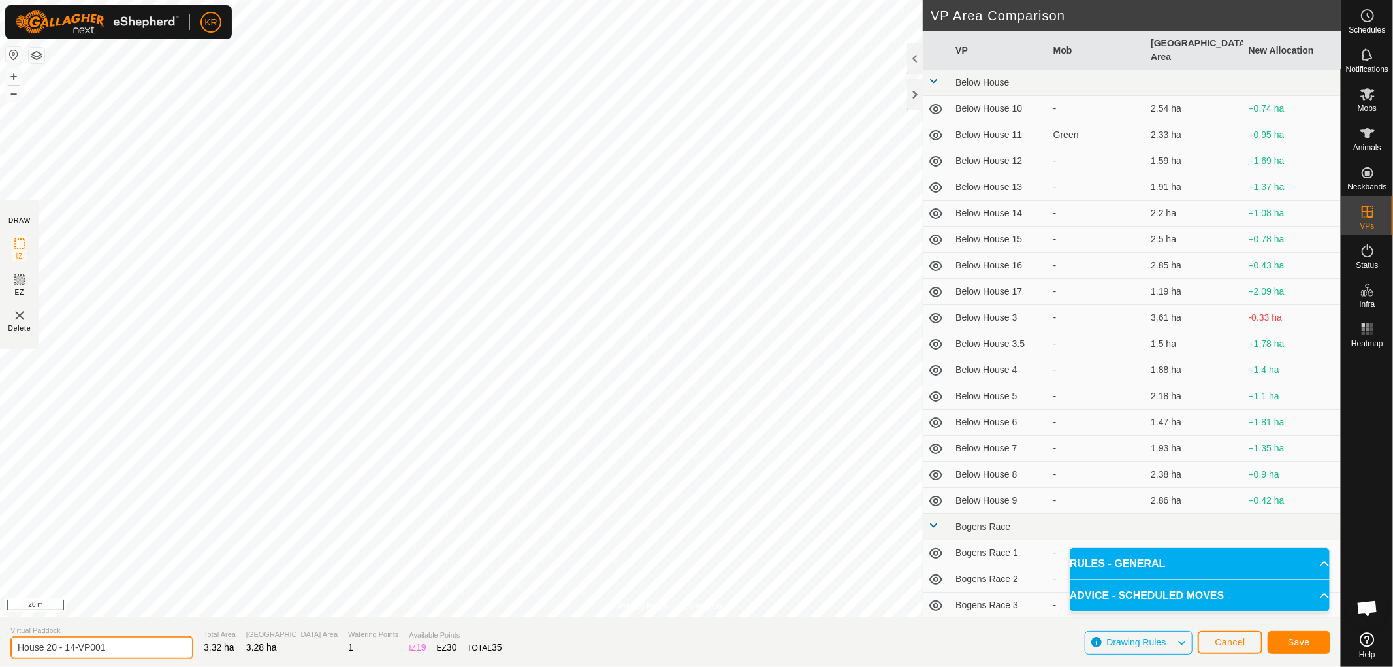
click at [120, 645] on input "House 20 - 14-VP001" at bounding box center [101, 647] width 183 height 23
type input "House 20 - 15"
click at [1313, 642] on button "Save" at bounding box center [1299, 642] width 63 height 23
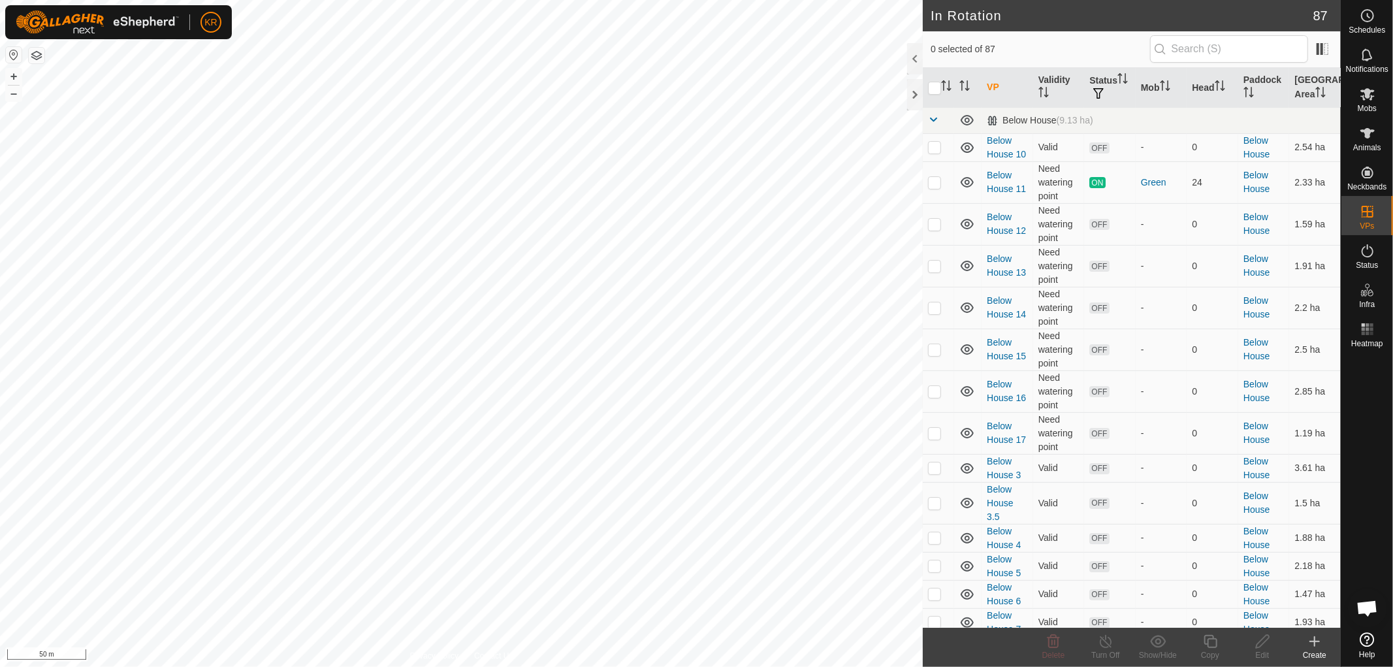
checkbox input "true"
click at [1208, 650] on div "Copy" at bounding box center [1210, 655] width 52 height 12
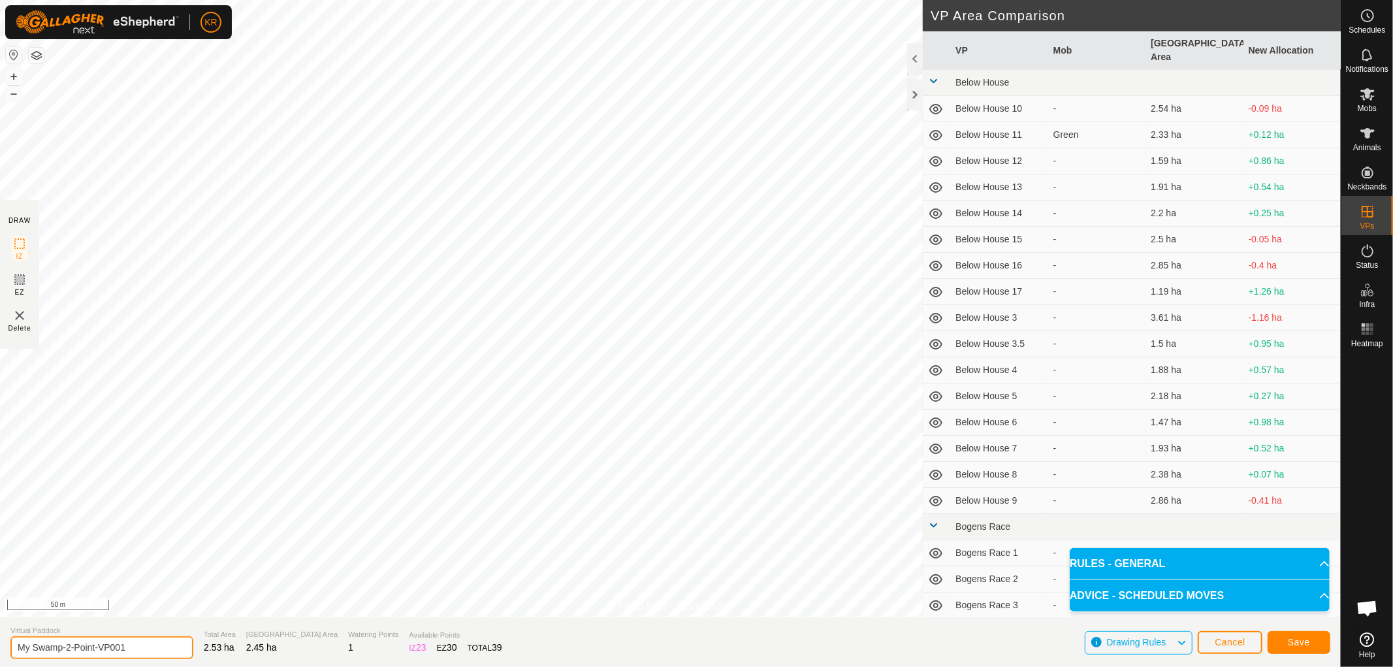
click at [141, 654] on input "My Swamp-2-Point-VP001" at bounding box center [101, 647] width 183 height 23
type input "M"
type input "Point 1"
click at [1317, 643] on button "Save" at bounding box center [1299, 642] width 63 height 23
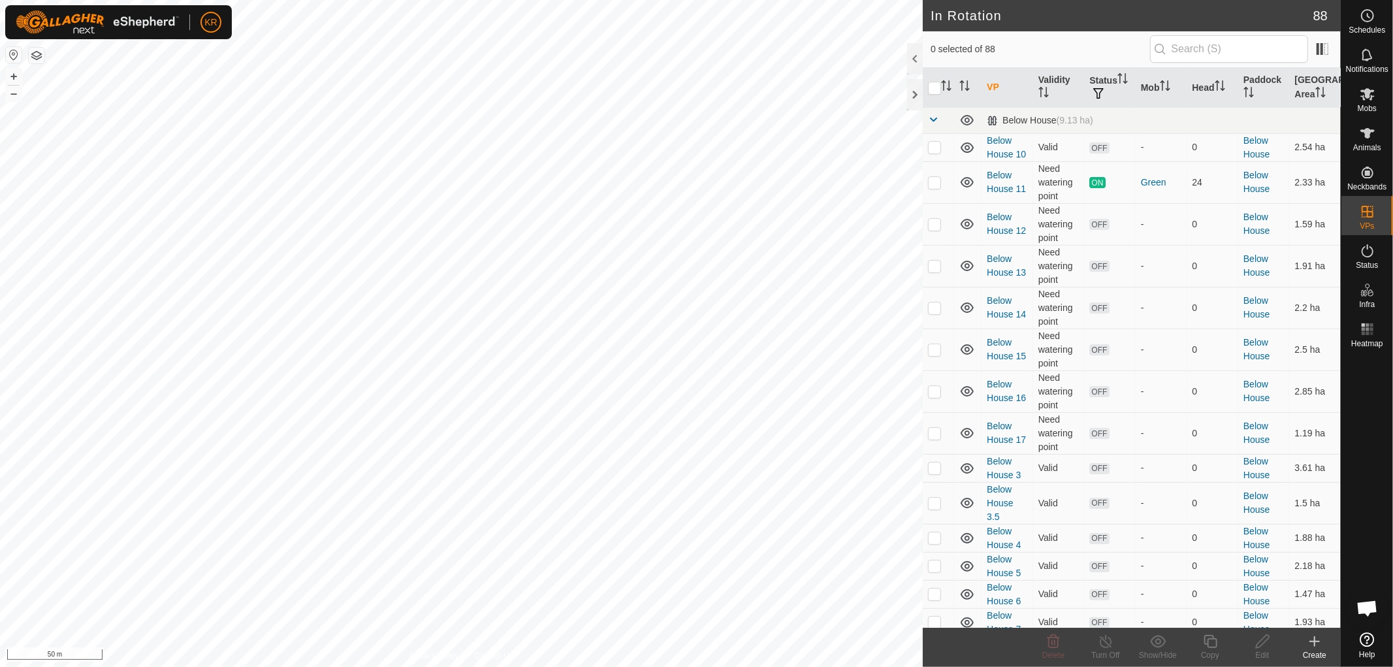
checkbox input "true"
click at [1200, 643] on copy-svg-icon at bounding box center [1210, 642] width 52 height 16
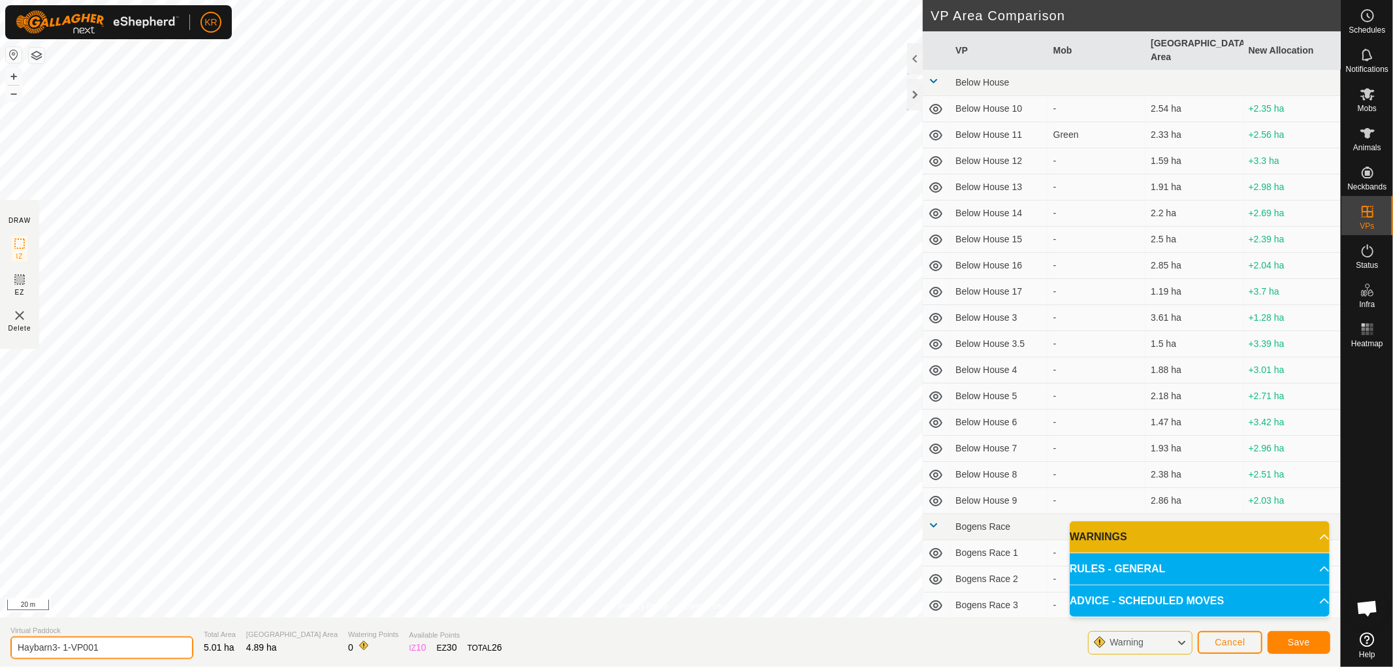
click at [114, 645] on input "Haybarn3- 1-VP001" at bounding box center [101, 647] width 183 height 23
type input "Haybarn3- 2"
click at [1303, 643] on span "Save" at bounding box center [1299, 642] width 22 height 10
